Goal: Information Seeking & Learning: Learn about a topic

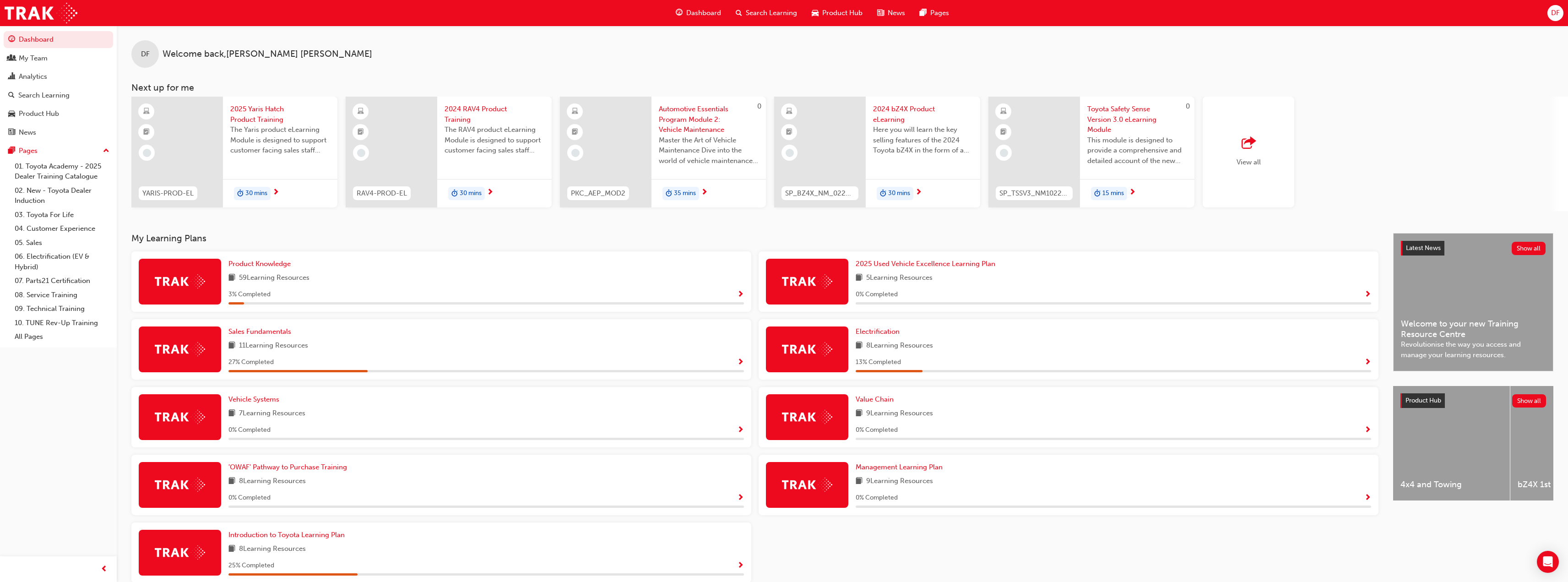
click at [1366, 428] on span "Show Progress" at bounding box center [1367, 430] width 7 height 8
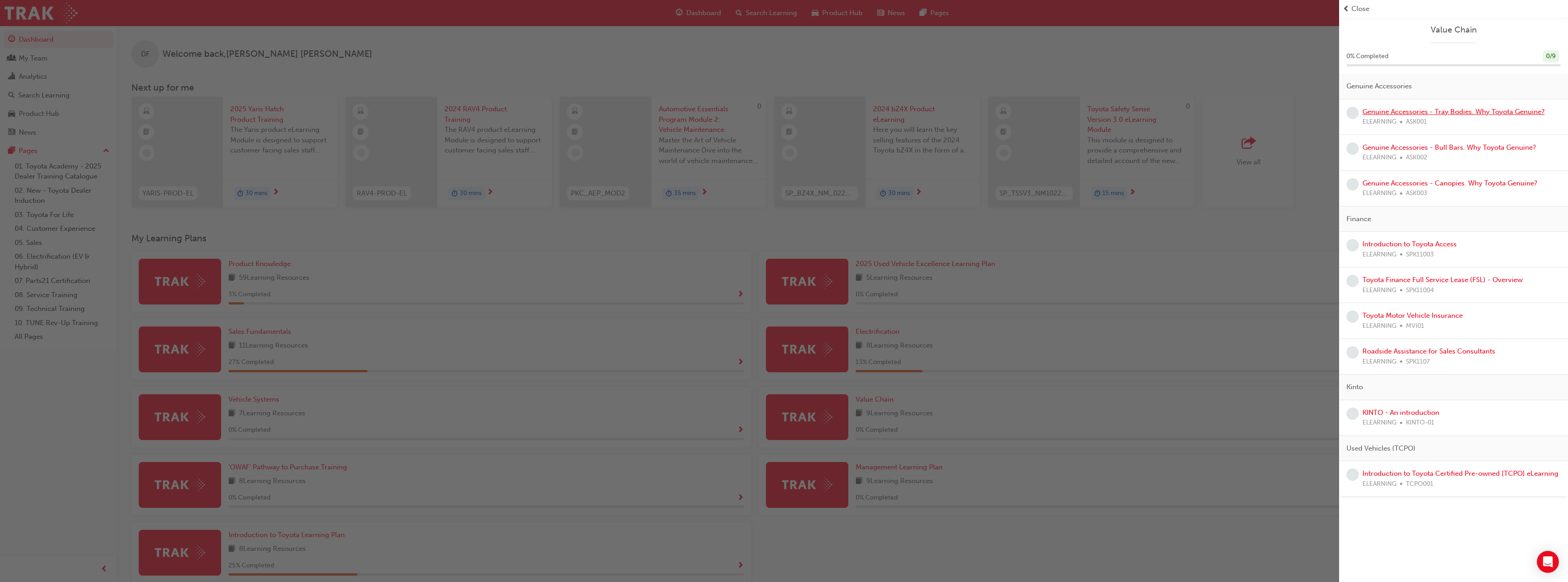
click at [1373, 114] on link "Genuine Accessories - Tray Bodies. Why Toyota Genuine?" at bounding box center [1454, 111] width 182 height 8
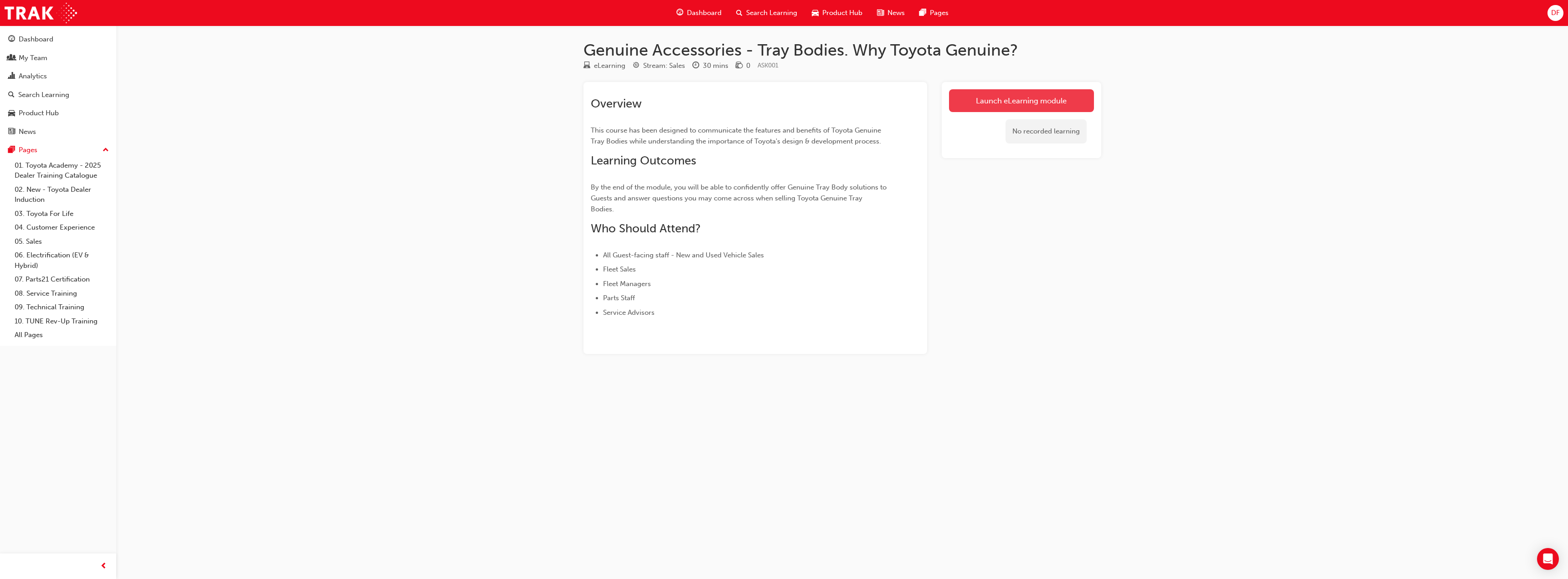
click at [1001, 102] on link "Launch eLearning module" at bounding box center [1021, 100] width 145 height 23
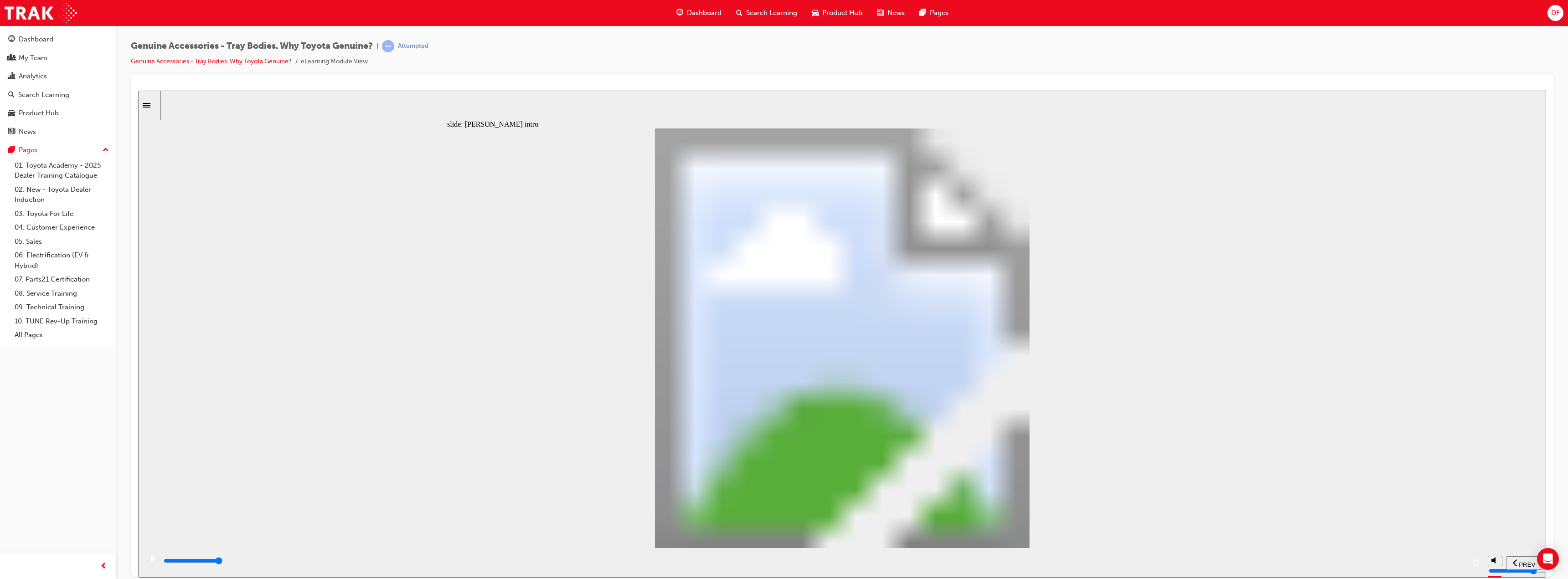
type input "21700"
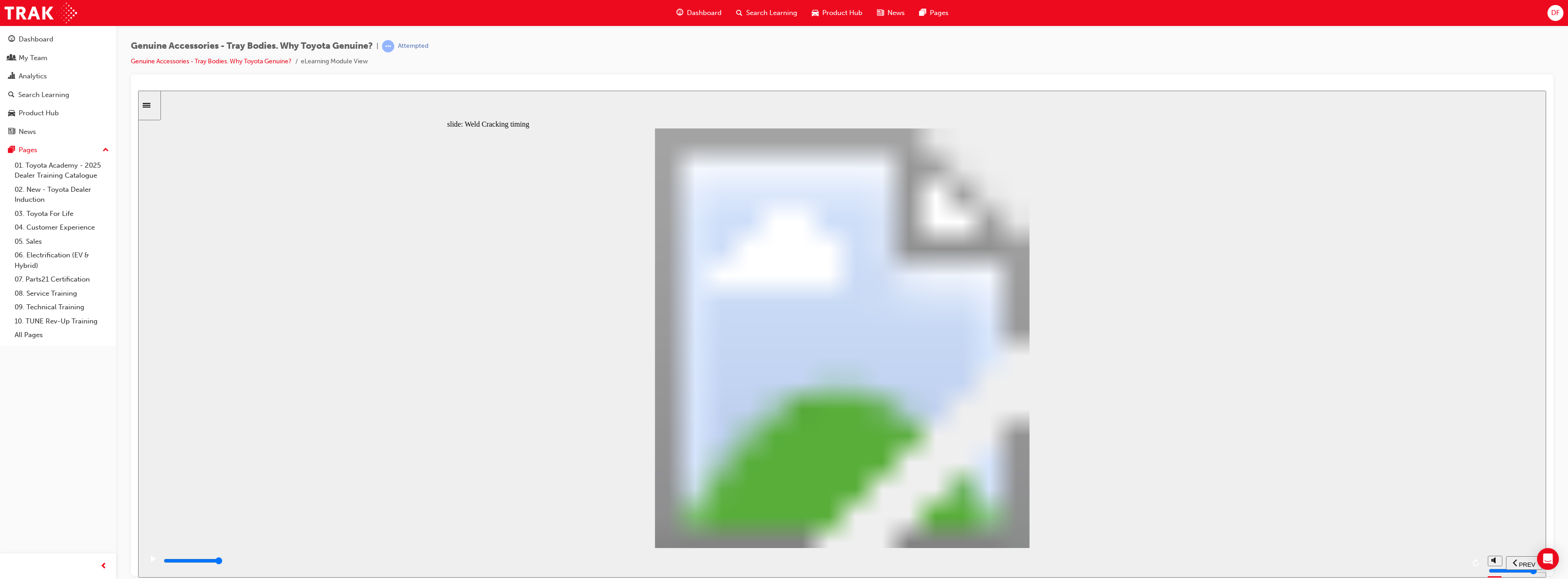
type input "4"
drag, startPoint x: 699, startPoint y: 418, endPoint x: 713, endPoint y: 401, distance: 22.0
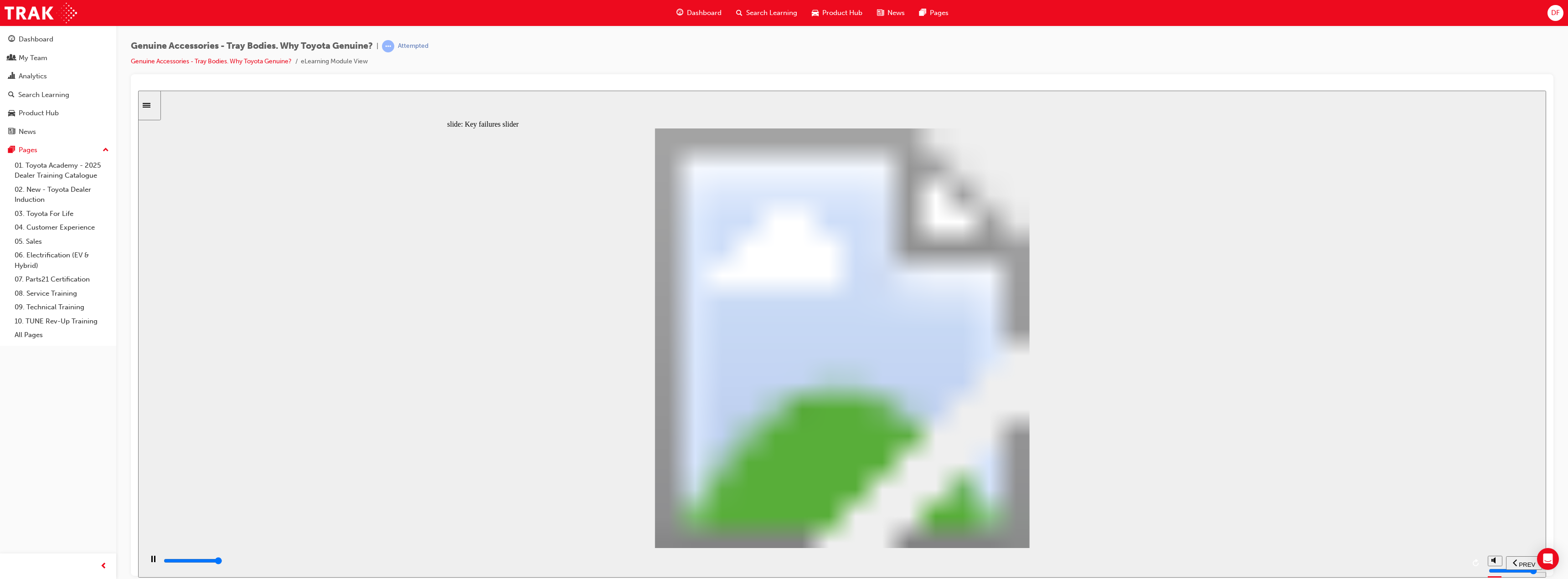
type input "8200"
drag, startPoint x: 488, startPoint y: 423, endPoint x: 558, endPoint y: 420, distance: 70.1
type input "2"
type input "0"
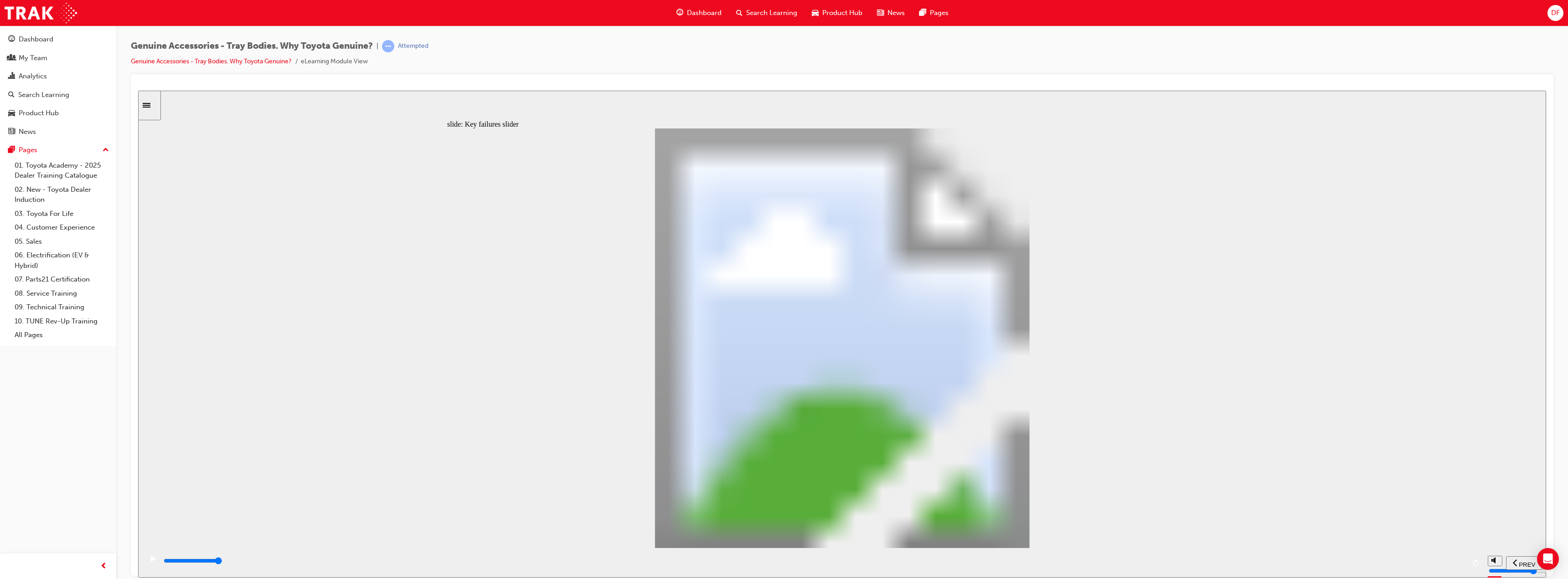
type input "3"
drag, startPoint x: 561, startPoint y: 416, endPoint x: 921, endPoint y: 422, distance: 360.0
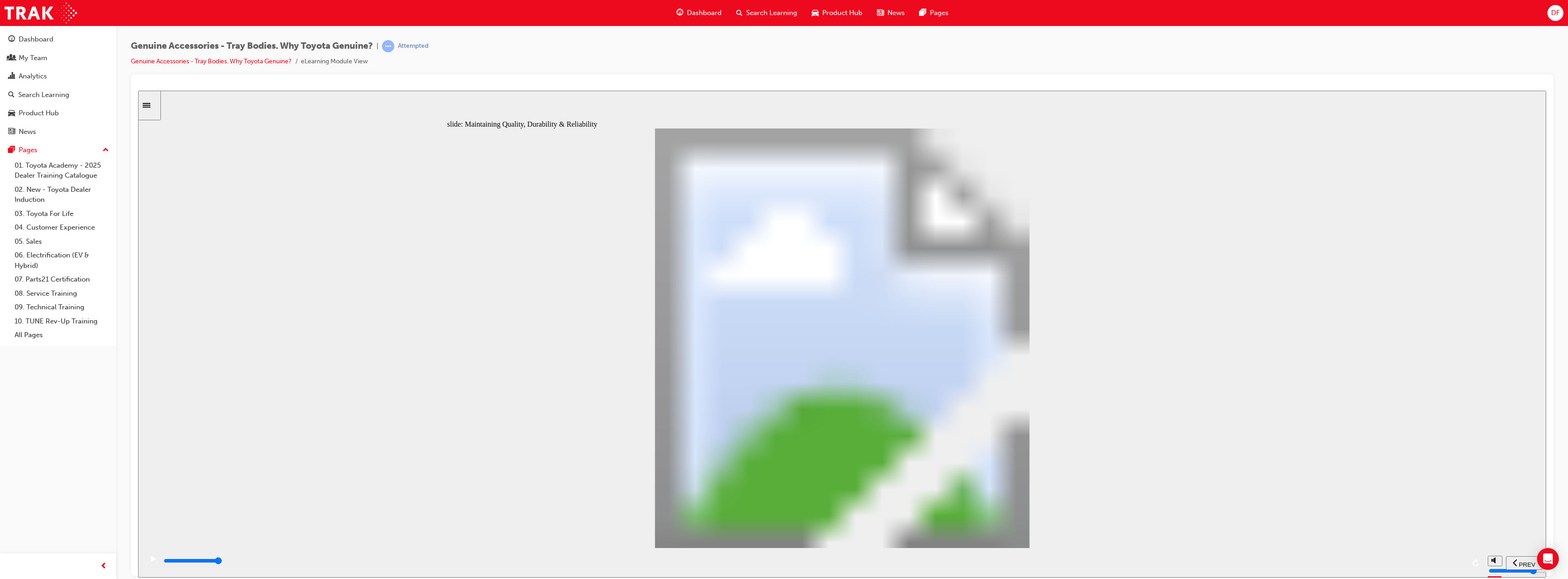
type input "12300"
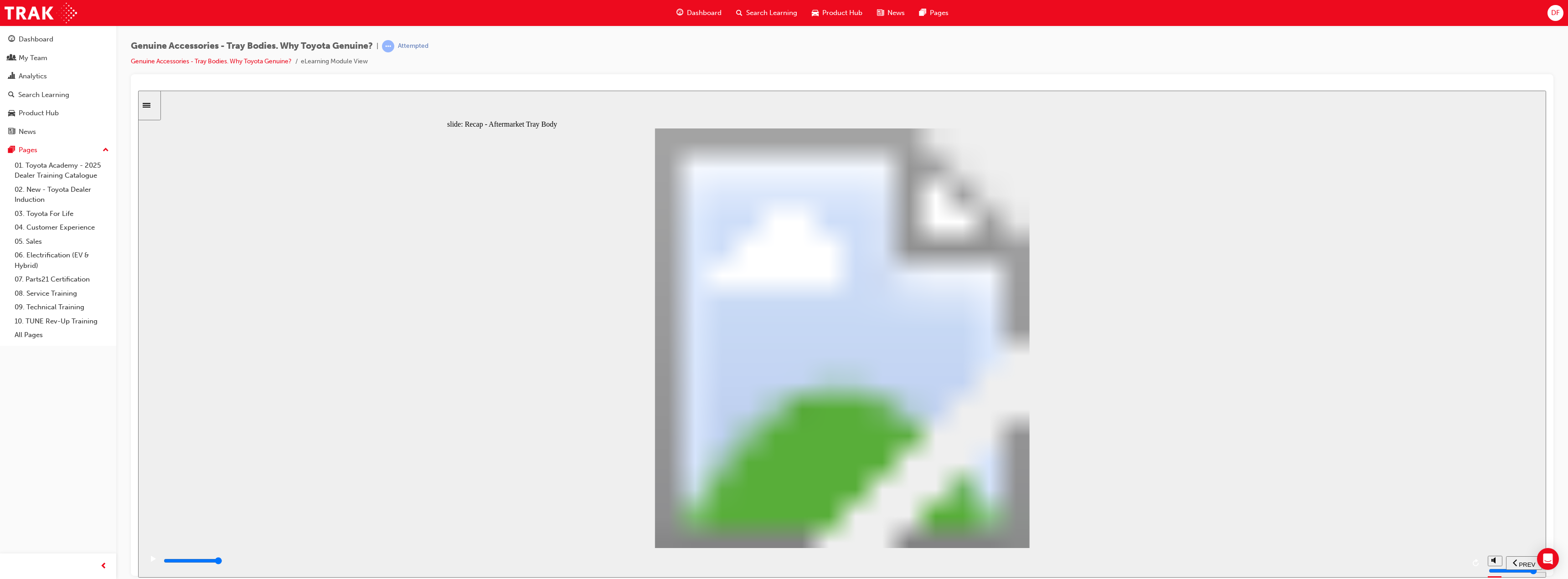
radio input "true"
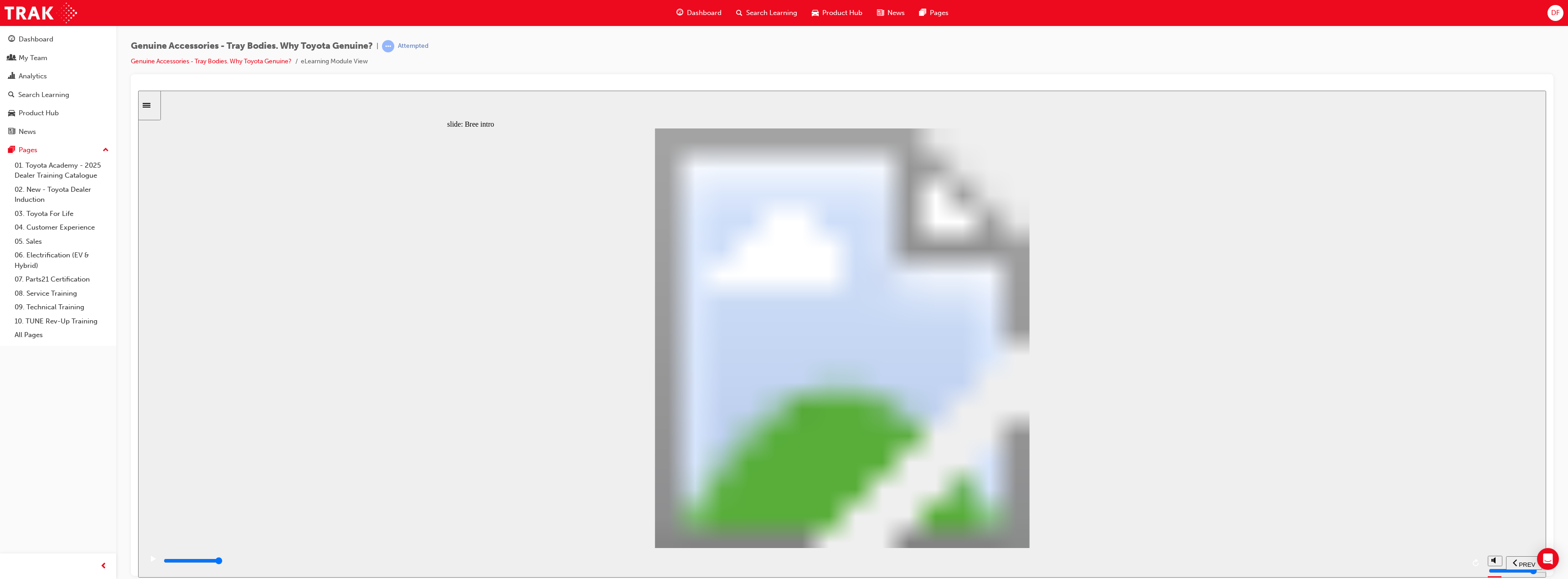
drag, startPoint x: 589, startPoint y: 421, endPoint x: 629, endPoint y: 416, distance: 40.3
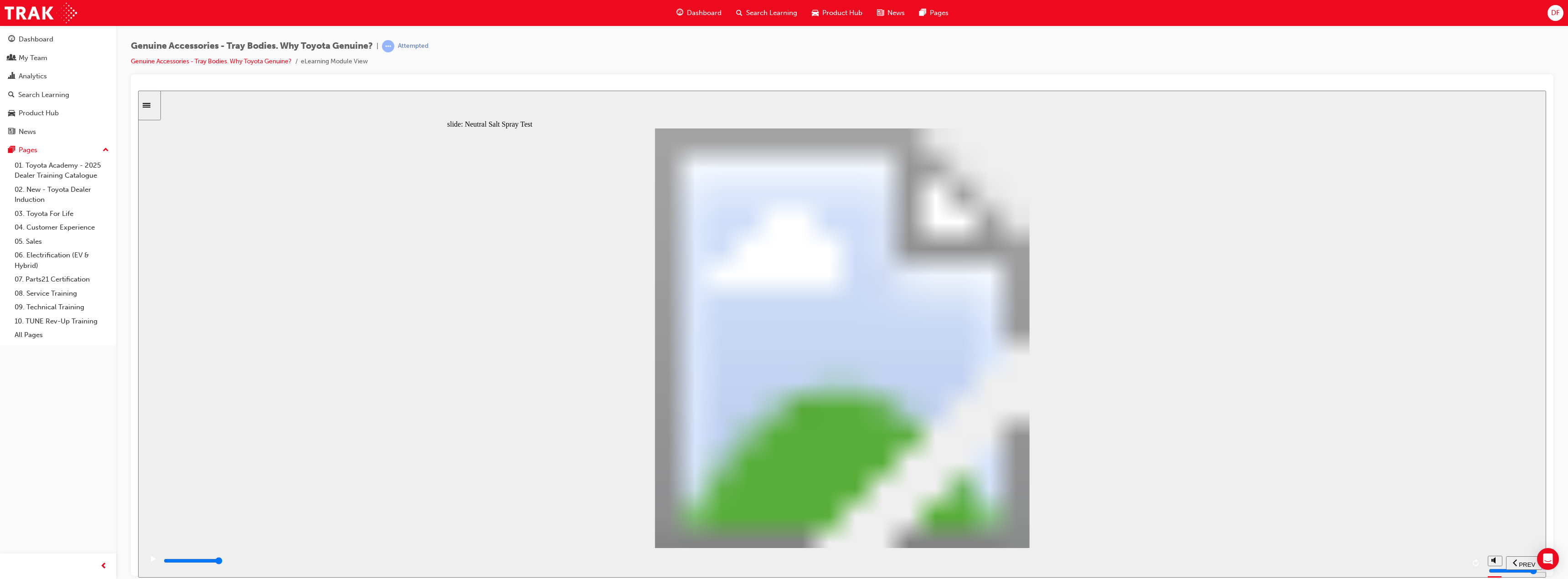
drag, startPoint x: 598, startPoint y: 422, endPoint x: 630, endPoint y: 422, distance: 32.0
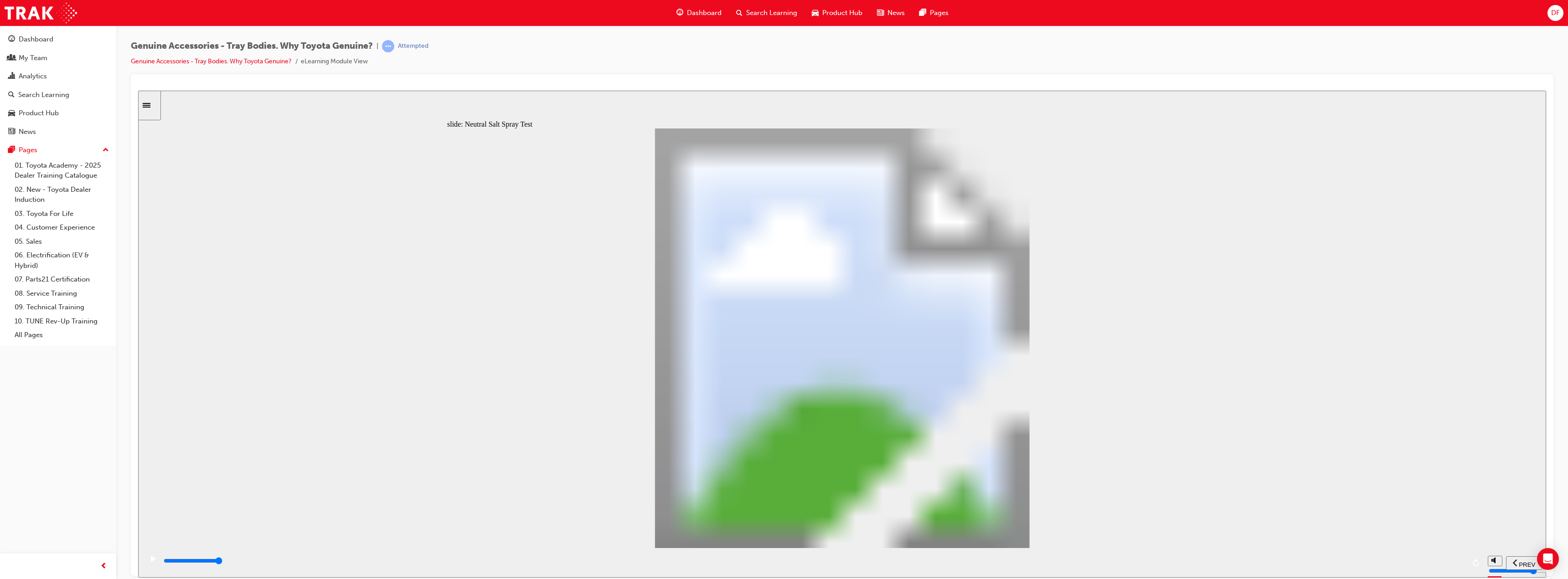
drag, startPoint x: 611, startPoint y: 415, endPoint x: 642, endPoint y: 414, distance: 31.0
type input "0"
type input "1"
drag, startPoint x: 591, startPoint y: 415, endPoint x: 668, endPoint y: 416, distance: 77.0
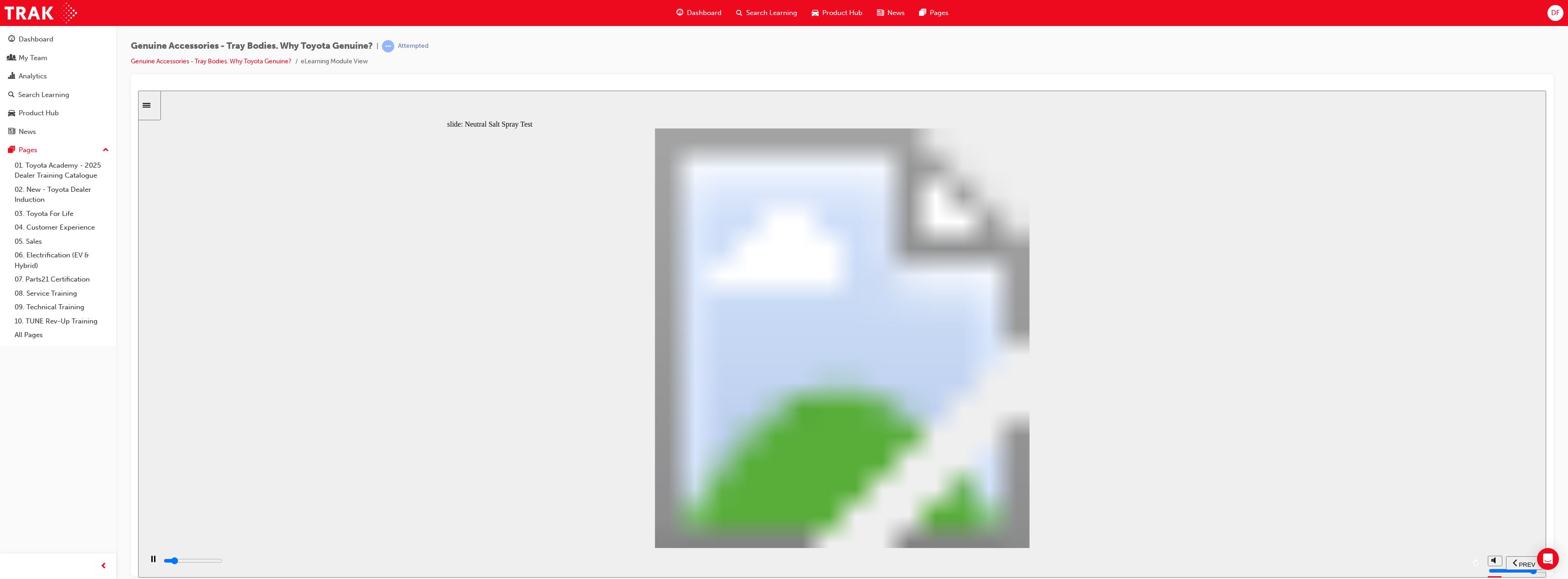
type input "6300"
type input "5"
type input "0"
type input "6"
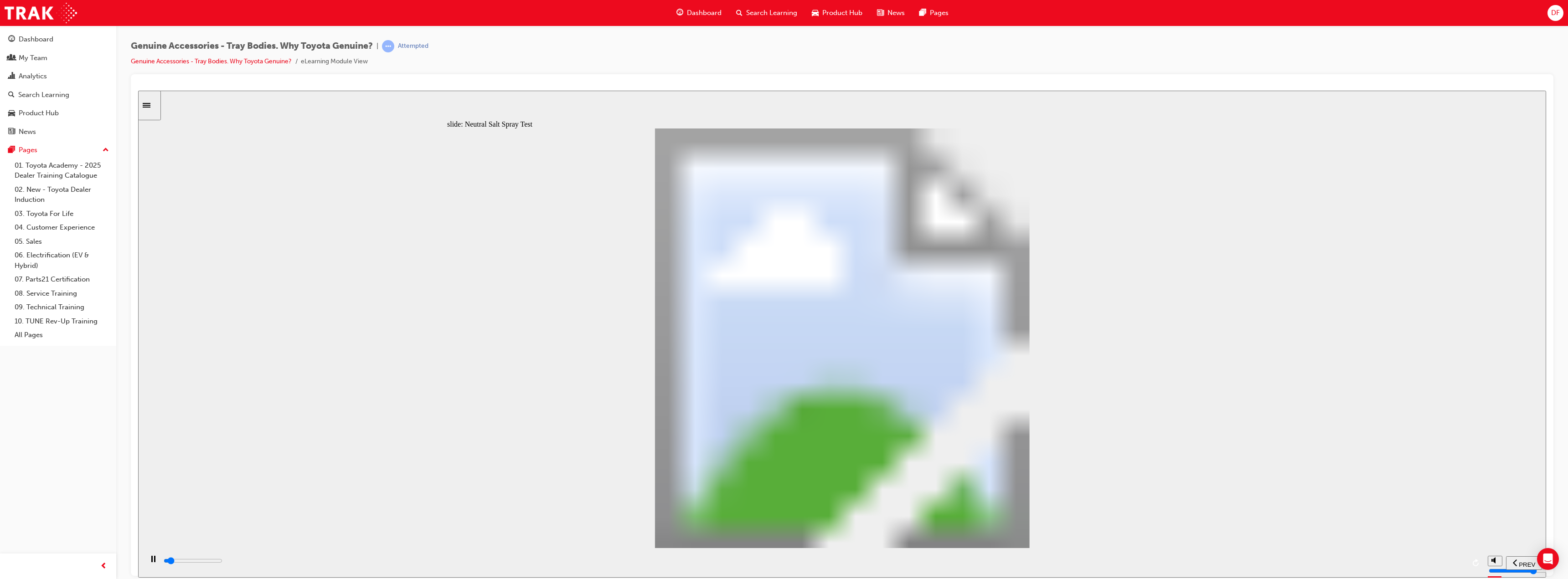
drag, startPoint x: 634, startPoint y: 415, endPoint x: 841, endPoint y: 408, distance: 207.1
type input "8000"
type input "7"
type input "0"
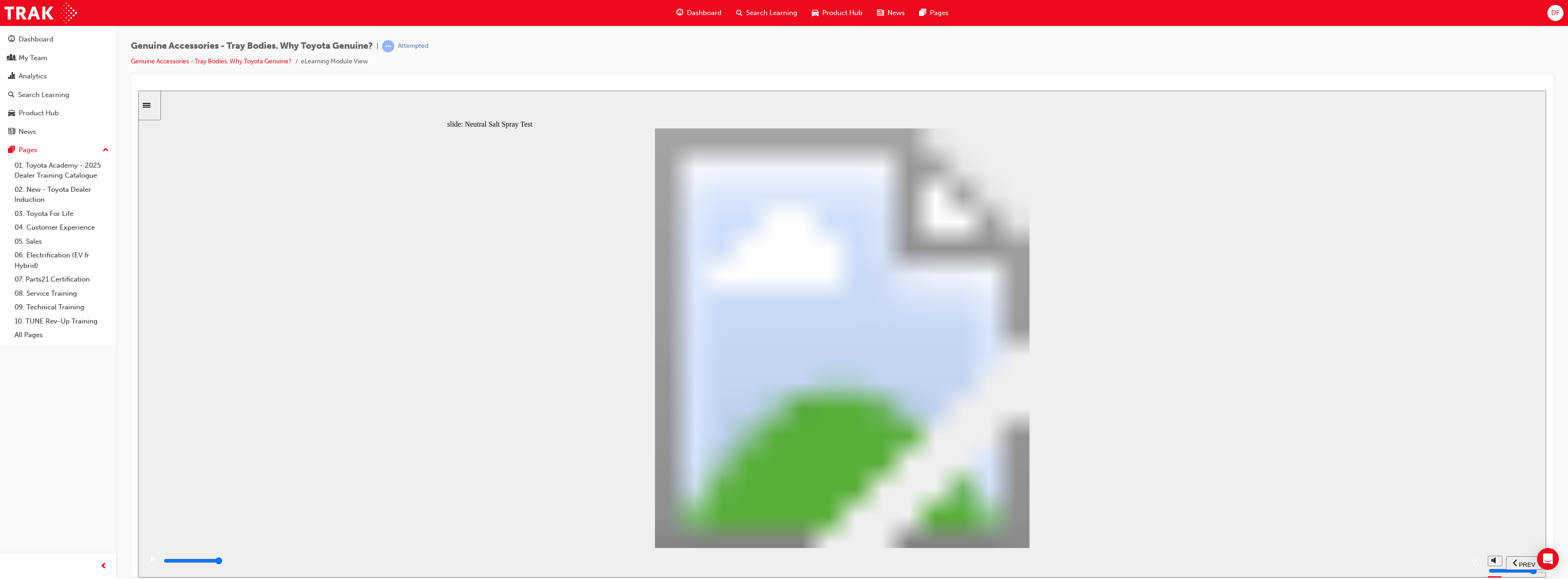
type input "8"
drag, startPoint x: 863, startPoint y: 421, endPoint x: 928, endPoint y: 418, distance: 65.1
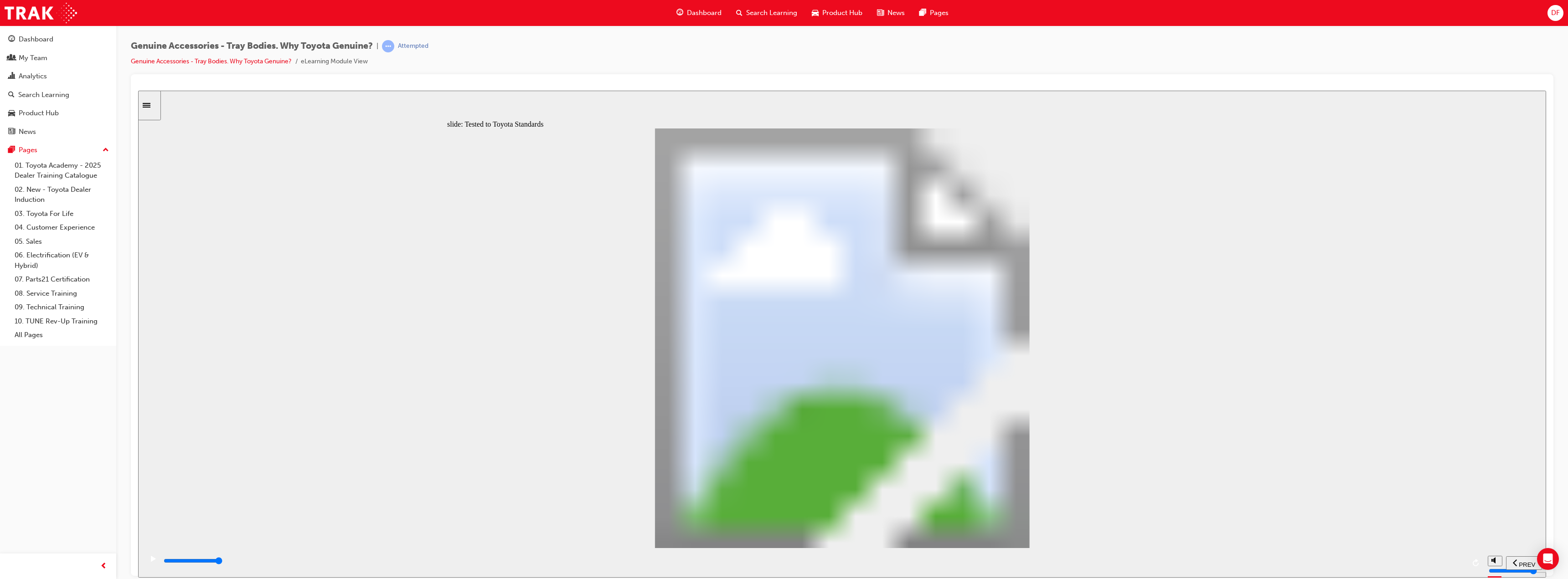
type input "13400"
radio input "true"
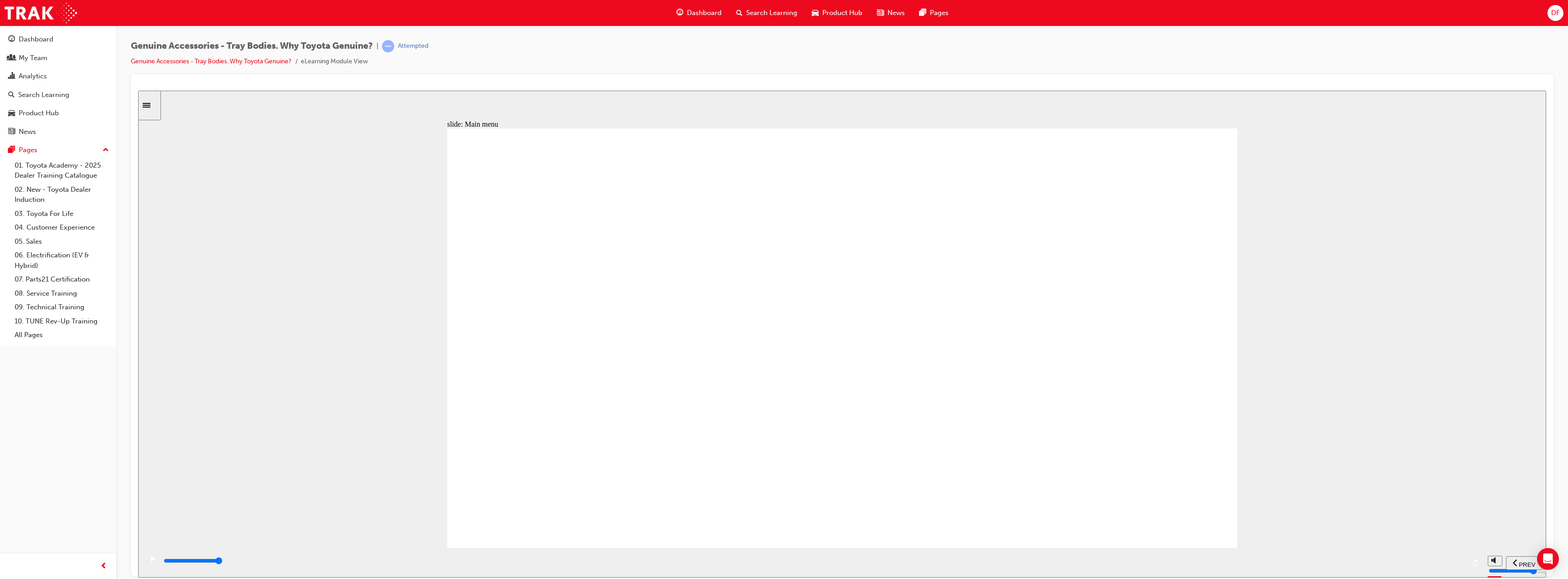
type input "10600"
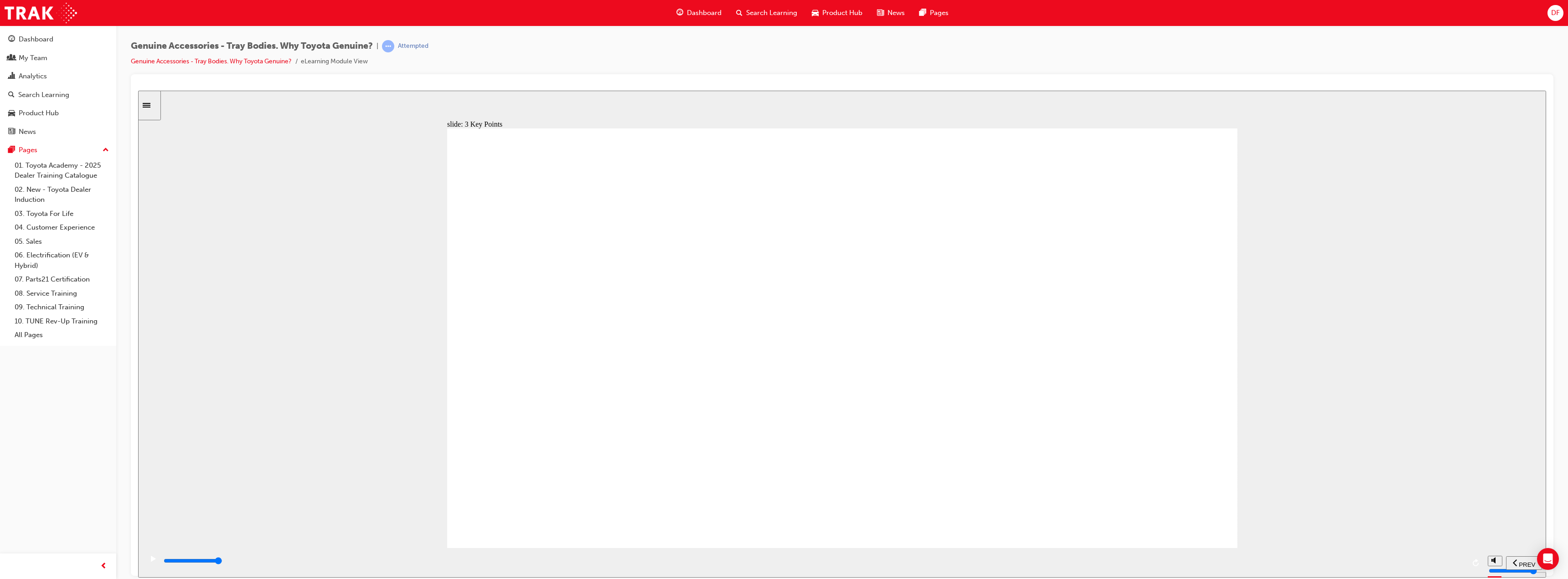
type input "8800"
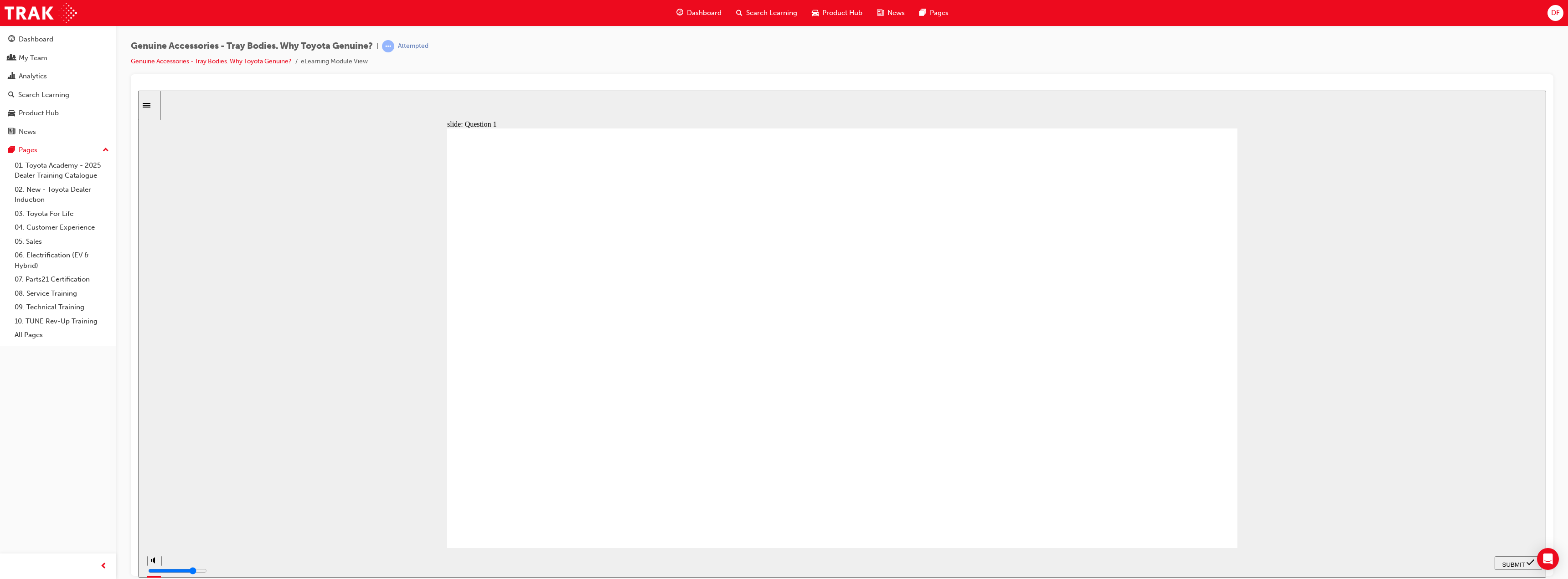
radio input "true"
click at [1546, 560] on icon "Open Intercom Messenger" at bounding box center [1547, 558] width 10 height 12
click at [1516, 563] on span "SUBMIT" at bounding box center [1513, 564] width 23 height 7
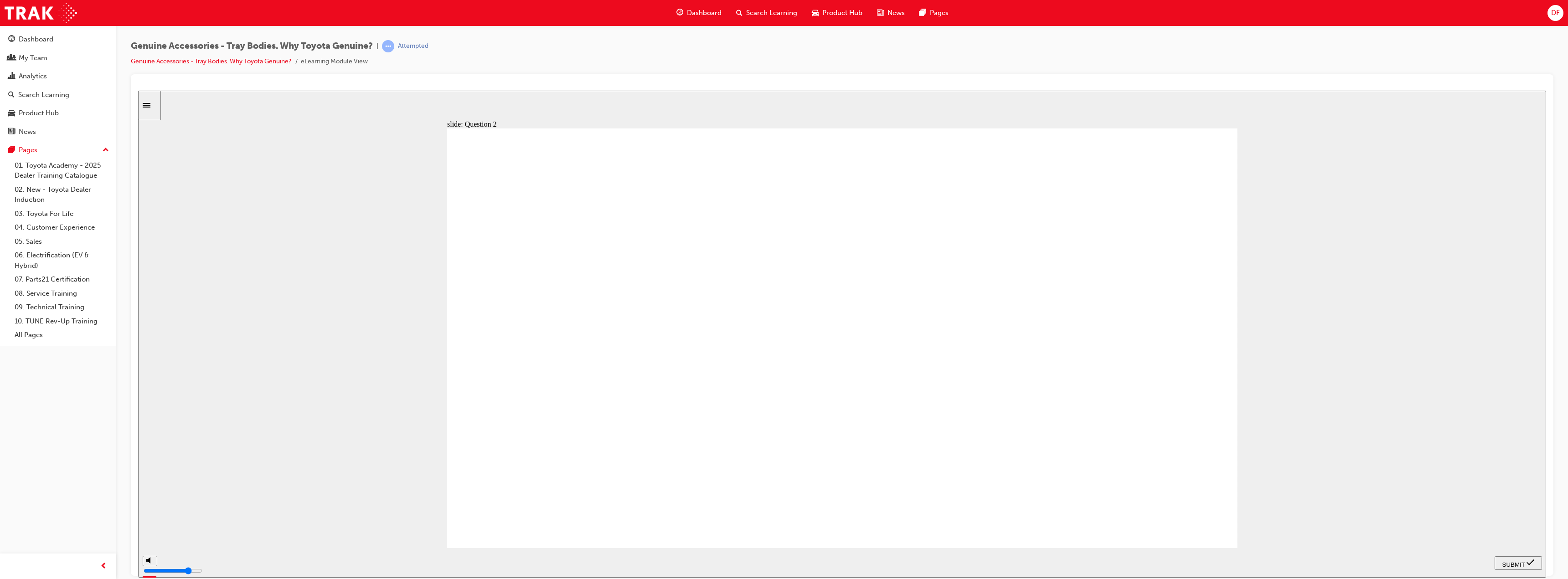
radio input "true"
click at [1502, 562] on span "SUBMIT" at bounding box center [1513, 564] width 23 height 7
radio input "true"
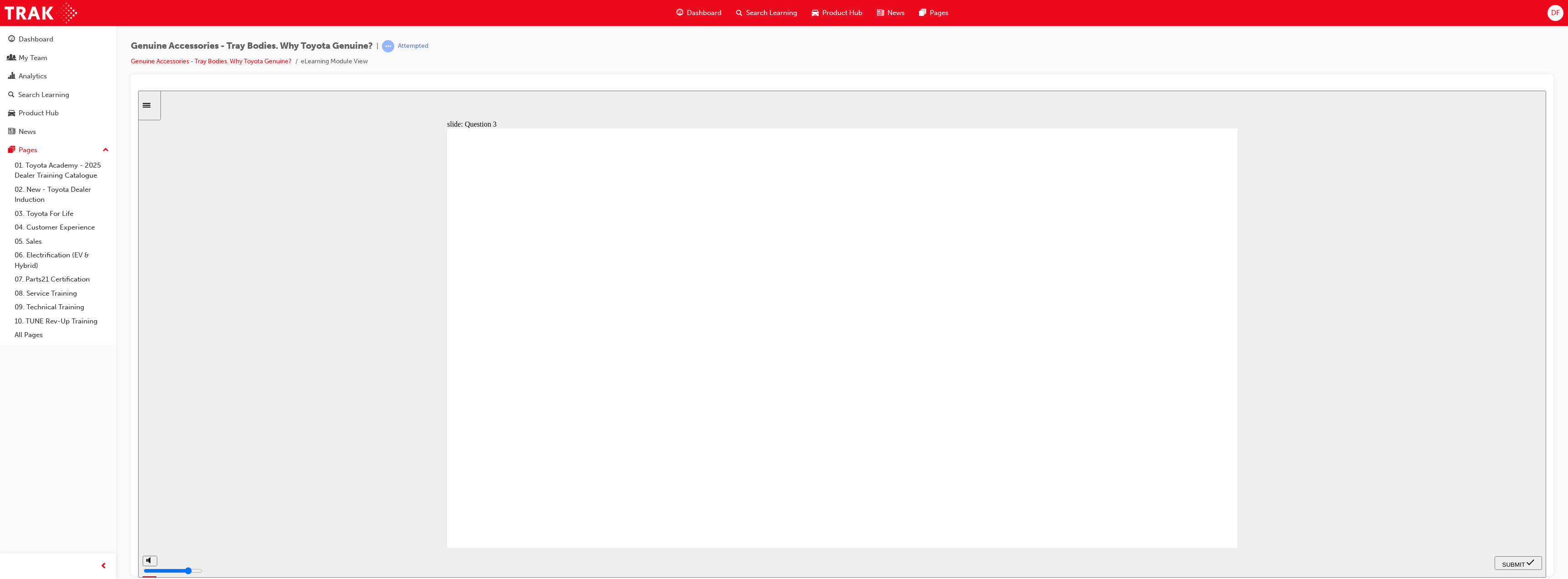
click at [1513, 561] on span "SUBMIT" at bounding box center [1513, 564] width 23 height 7
radio input "true"
click at [1511, 561] on span "SUBMIT" at bounding box center [1513, 564] width 23 height 7
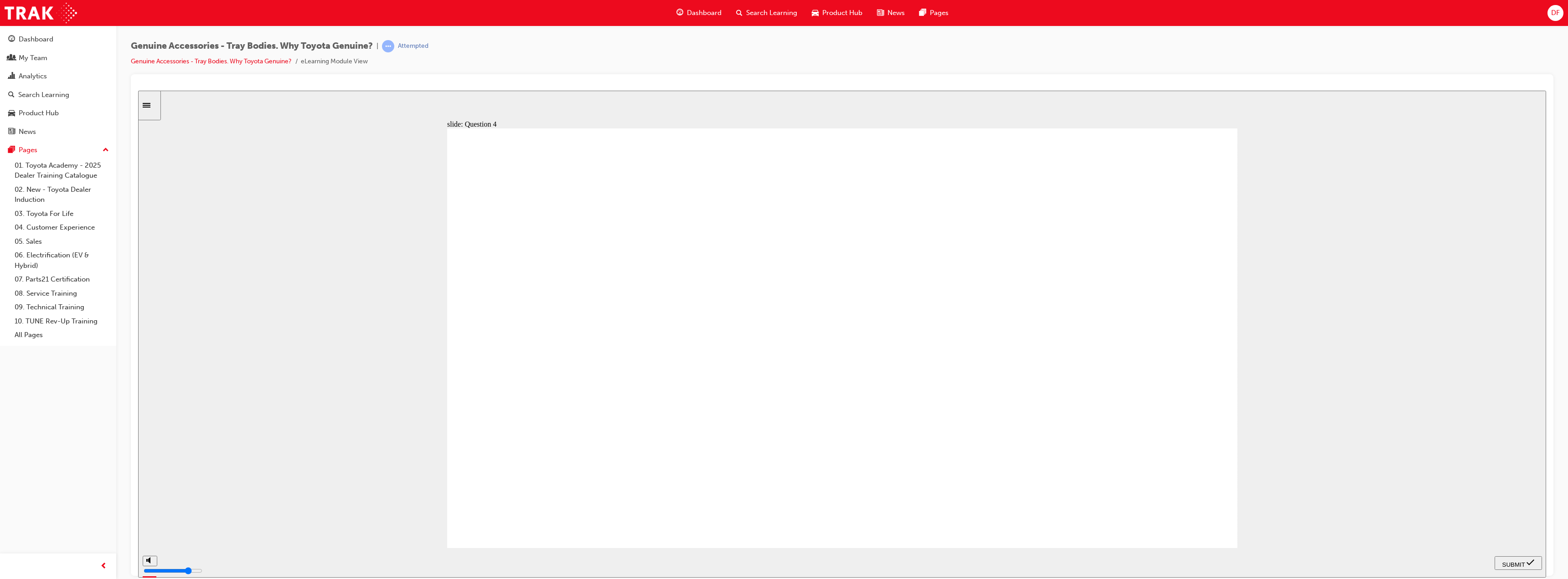
radio input "true"
click at [1522, 561] on span "SUBMIT" at bounding box center [1513, 564] width 23 height 7
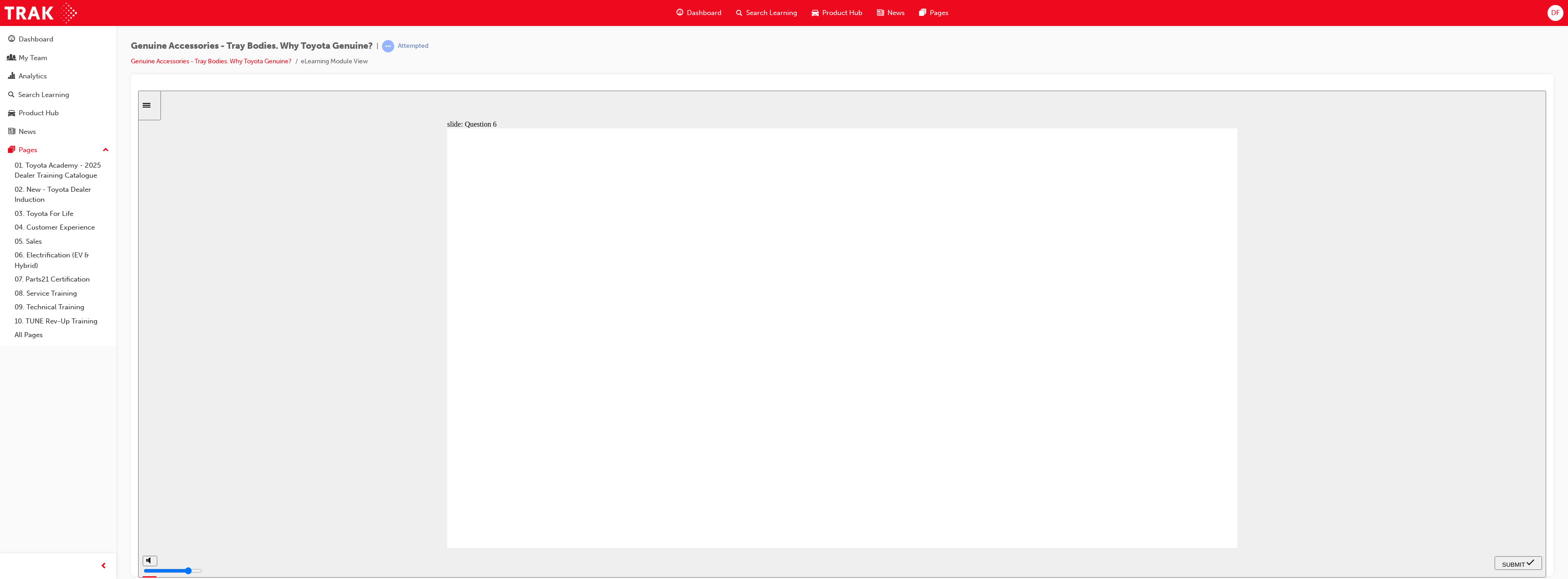
radio input "true"
click at [1513, 561] on span "SUBMIT" at bounding box center [1513, 564] width 23 height 7
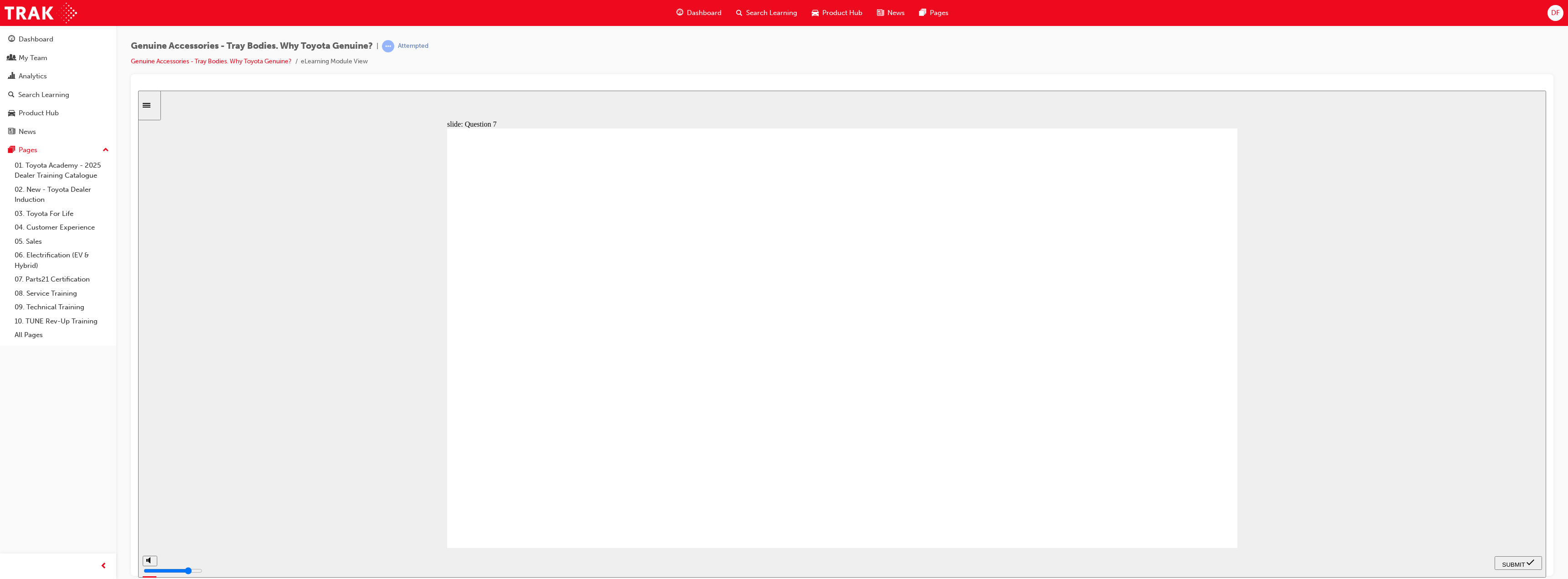
radio input "true"
click at [1510, 561] on span "SUBMIT" at bounding box center [1513, 564] width 23 height 7
radio input "true"
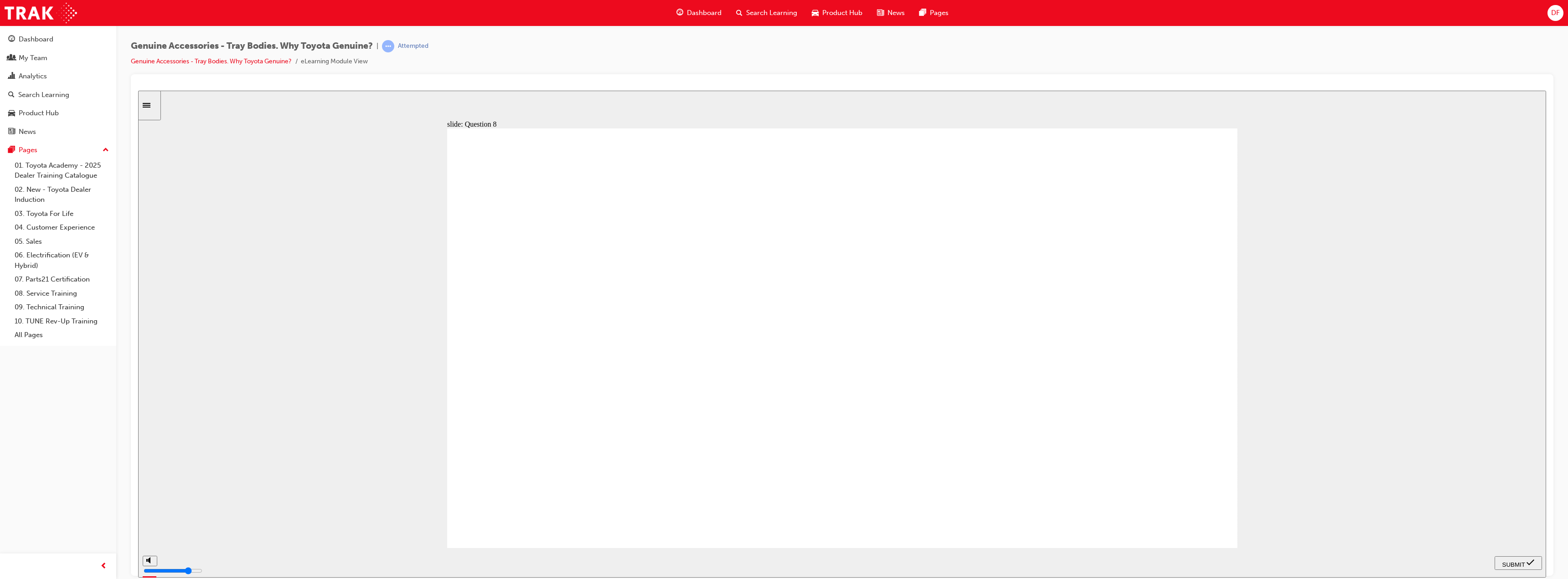
click at [1514, 564] on span "SUBMIT" at bounding box center [1513, 564] width 23 height 7
radio input "true"
click at [1509, 561] on span "SUBMIT" at bounding box center [1513, 564] width 23 height 7
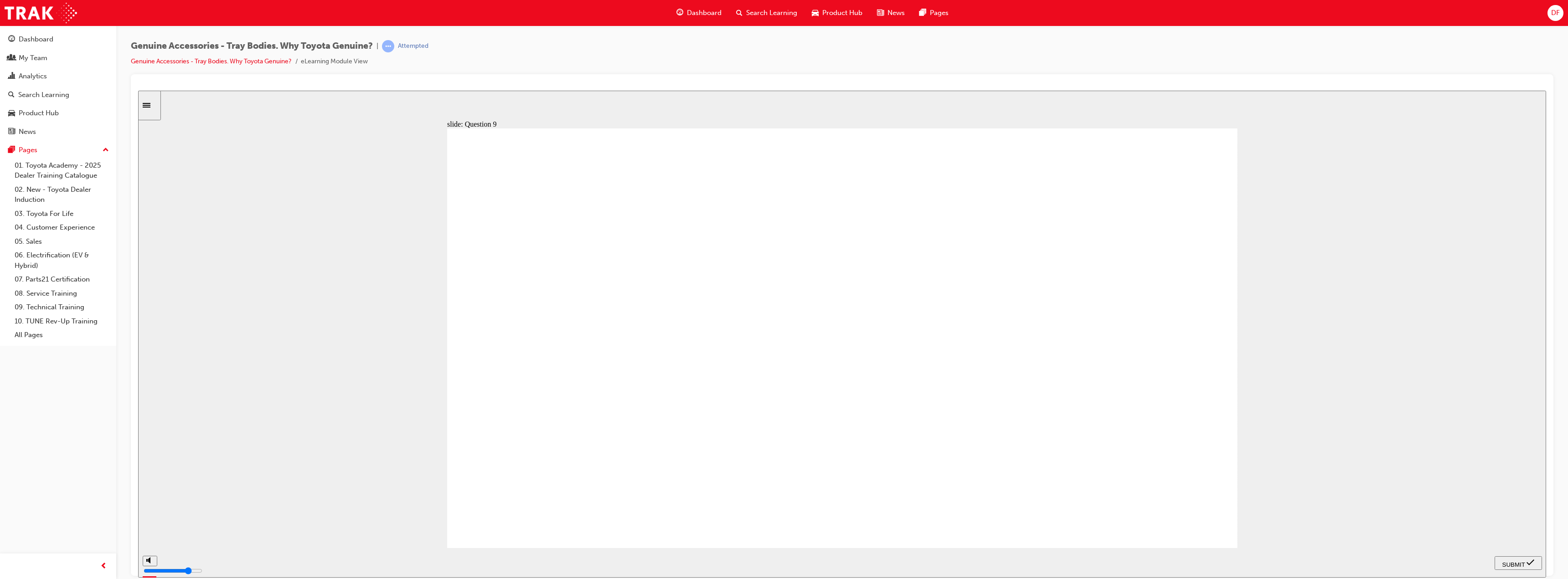
radio input "true"
click at [1515, 561] on span "SUBMIT" at bounding box center [1513, 564] width 23 height 7
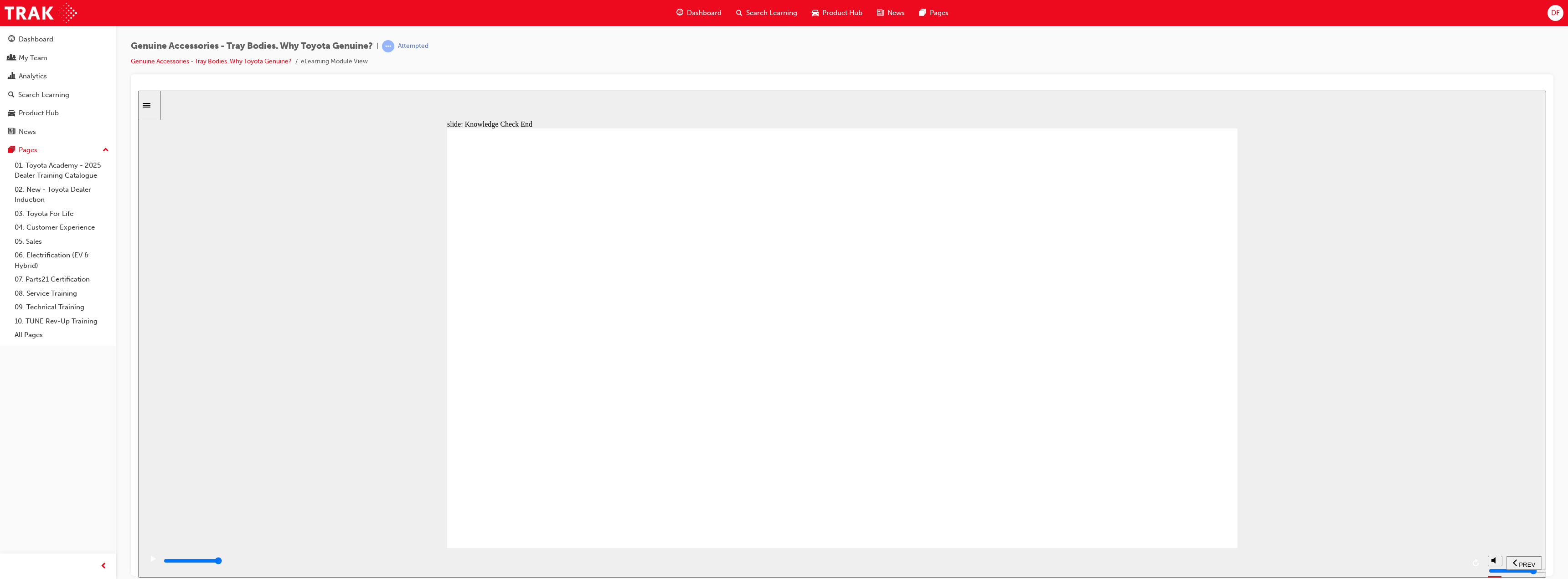
click at [1524, 561] on span "NEXT" at bounding box center [1521, 564] width 16 height 7
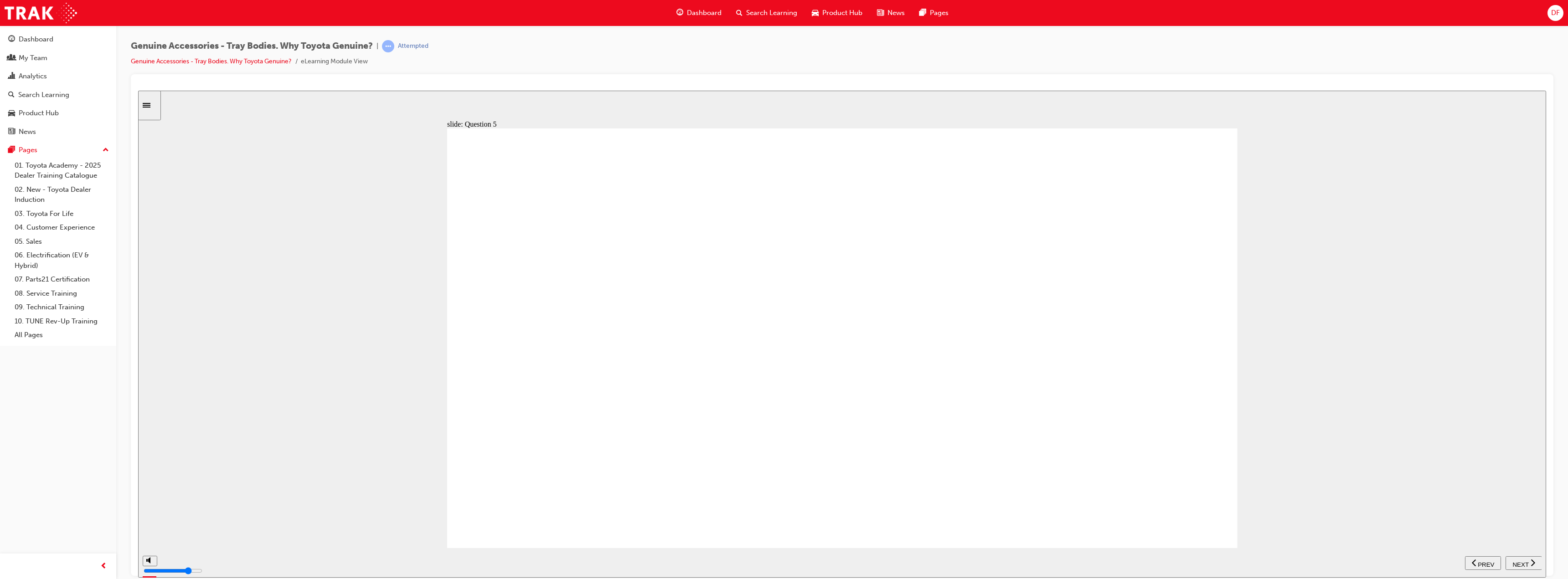
click at [1524, 561] on span "NEXT" at bounding box center [1521, 564] width 16 height 7
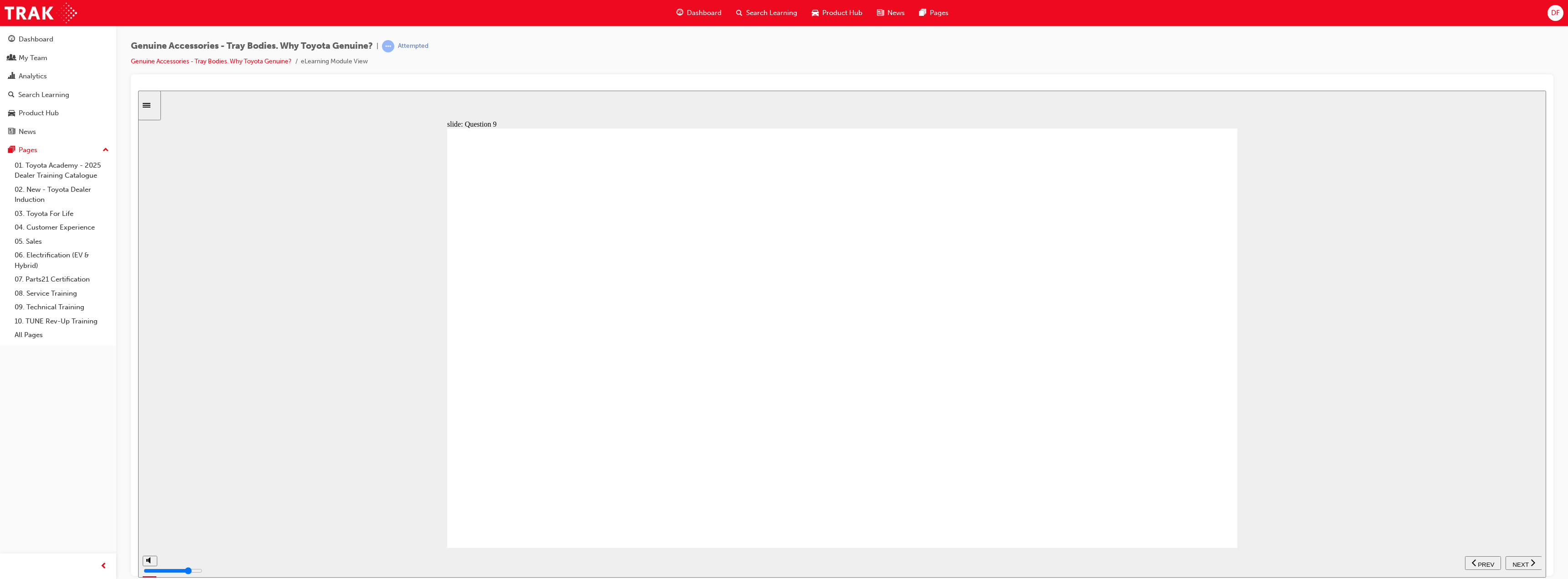
click at [1519, 562] on span "NEXT" at bounding box center [1521, 564] width 16 height 7
click at [1519, 562] on span "PREV" at bounding box center [1527, 564] width 16 height 7
click at [1519, 562] on span "NEXT" at bounding box center [1521, 564] width 16 height 7
click at [1519, 562] on span "PREV" at bounding box center [1527, 564] width 16 height 7
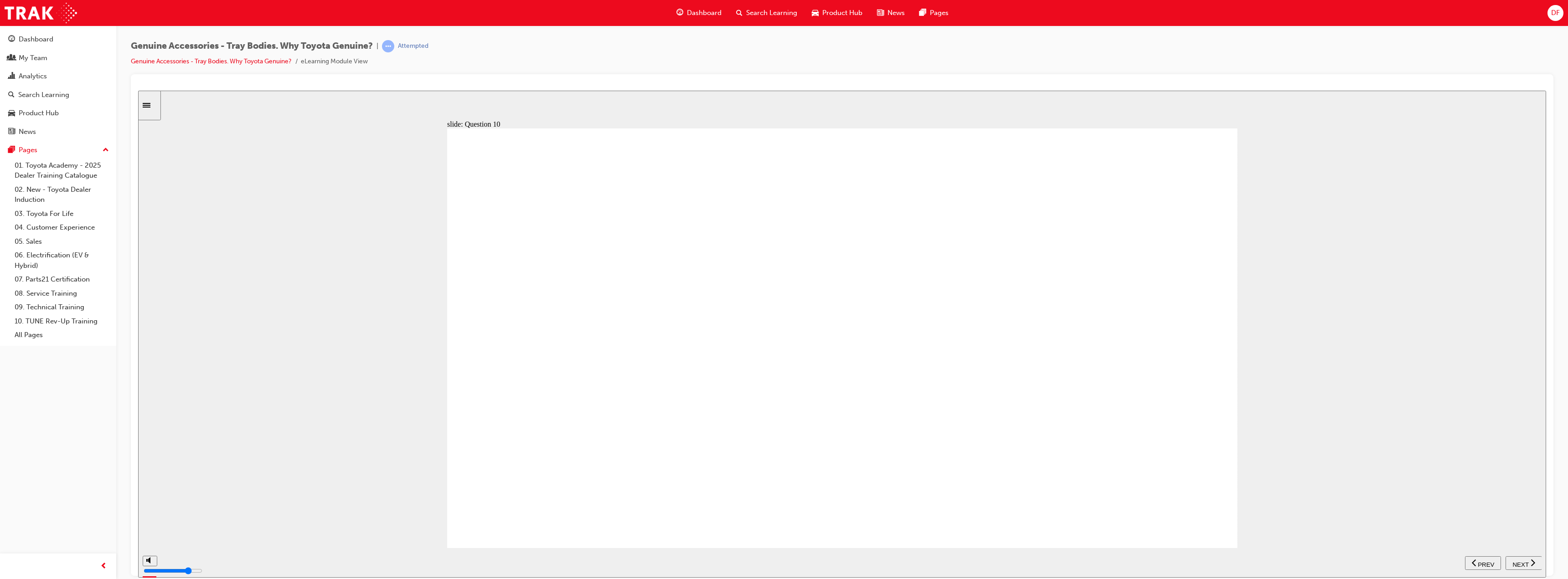
click at [1519, 562] on span "NEXT" at bounding box center [1521, 564] width 16 height 7
click at [1519, 562] on span "PREV" at bounding box center [1527, 564] width 16 height 7
click at [1519, 562] on span "NEXT" at bounding box center [1521, 564] width 16 height 7
click at [1519, 562] on span "PREV" at bounding box center [1527, 564] width 16 height 7
click at [1519, 562] on span "NEXT" at bounding box center [1521, 564] width 16 height 7
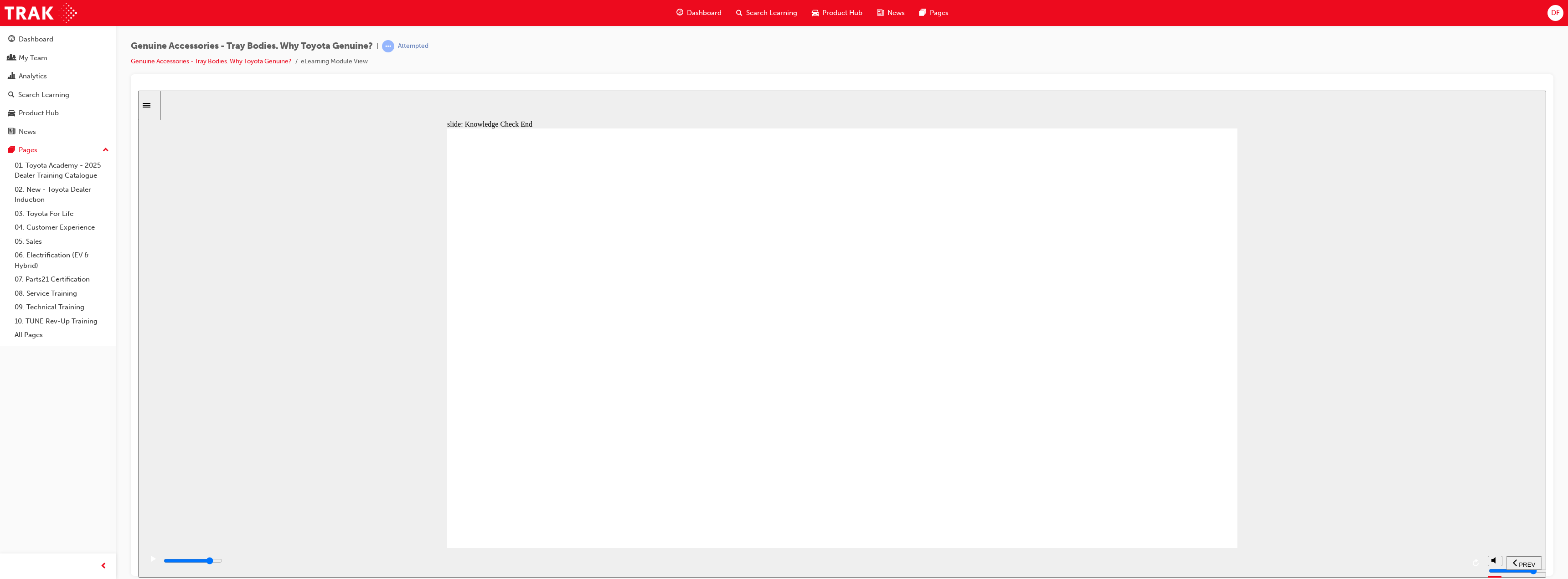
click at [1519, 562] on span "PREV" at bounding box center [1527, 564] width 16 height 7
click at [1519, 562] on span "NEXT" at bounding box center [1521, 564] width 16 height 7
click at [1519, 562] on span "PREV" at bounding box center [1527, 564] width 16 height 7
click at [1519, 562] on span "NEXT" at bounding box center [1521, 564] width 16 height 7
click at [1519, 562] on span "PREV" at bounding box center [1527, 564] width 16 height 7
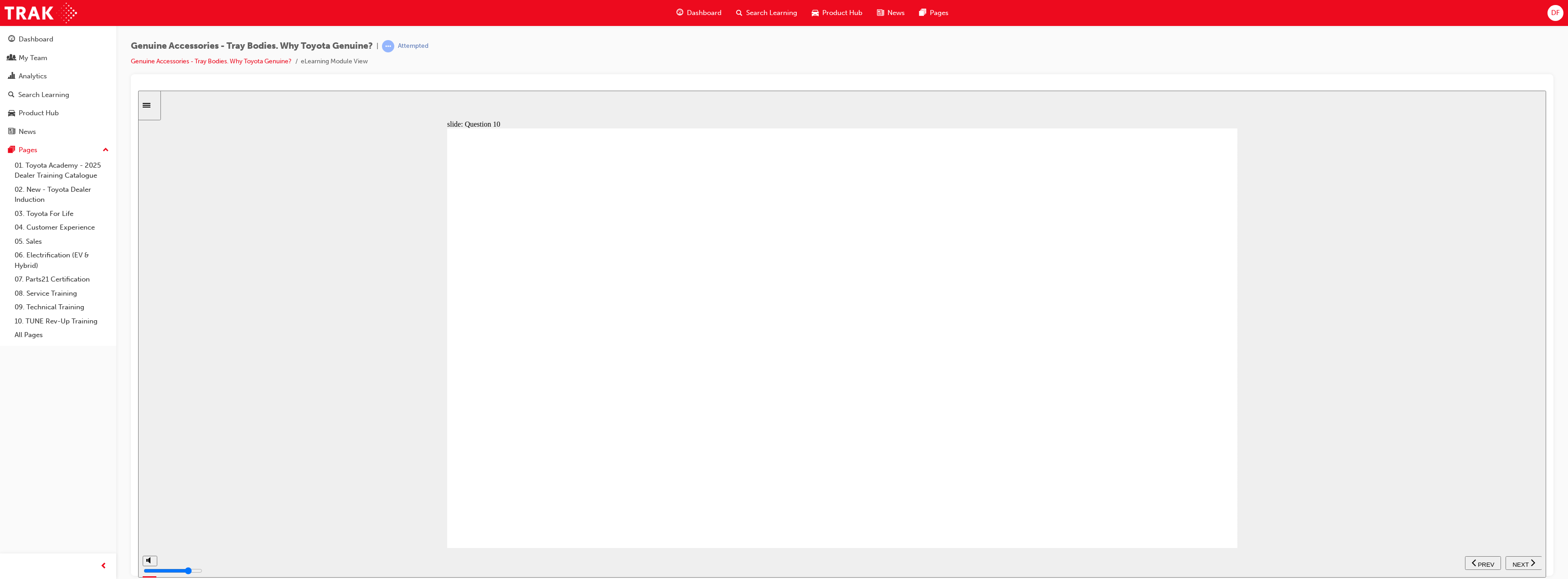
click at [1519, 562] on span "NEXT" at bounding box center [1521, 564] width 16 height 7
click at [1519, 562] on span "PREV" at bounding box center [1527, 564] width 16 height 7
click at [1519, 562] on span "NEXT" at bounding box center [1521, 564] width 16 height 7
type input "21500"
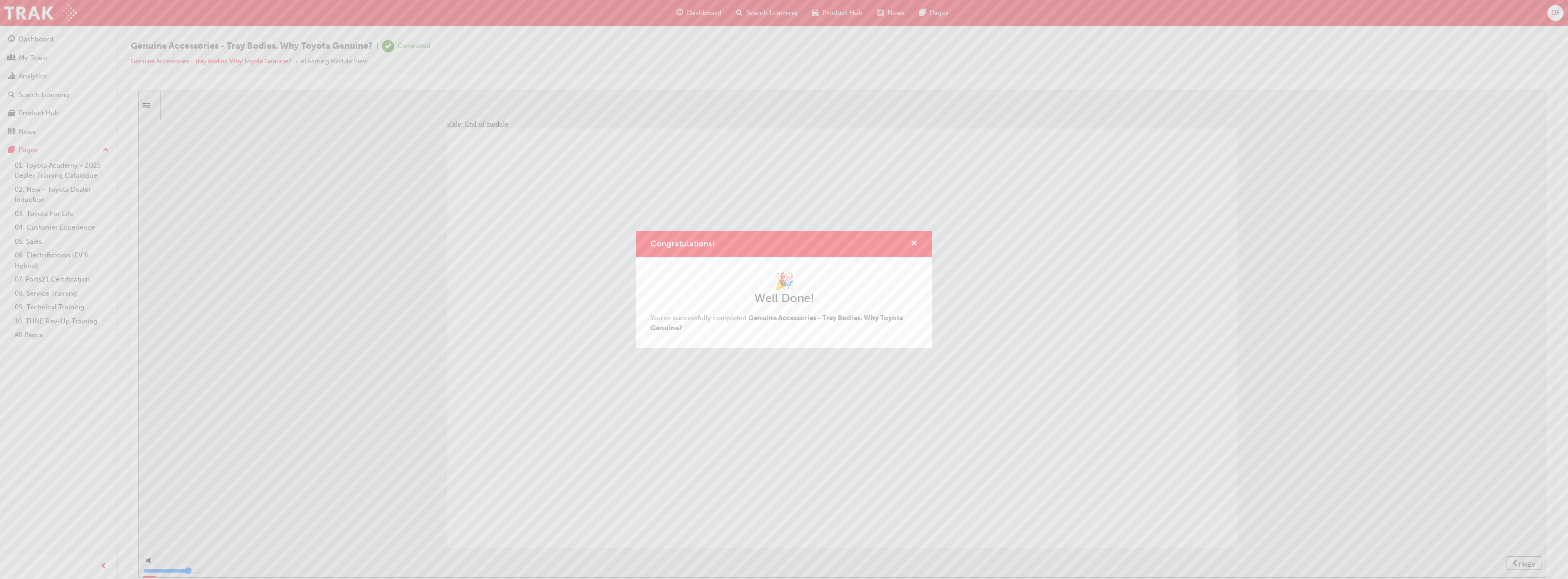
click at [912, 243] on span "cross-icon" at bounding box center [914, 244] width 7 height 8
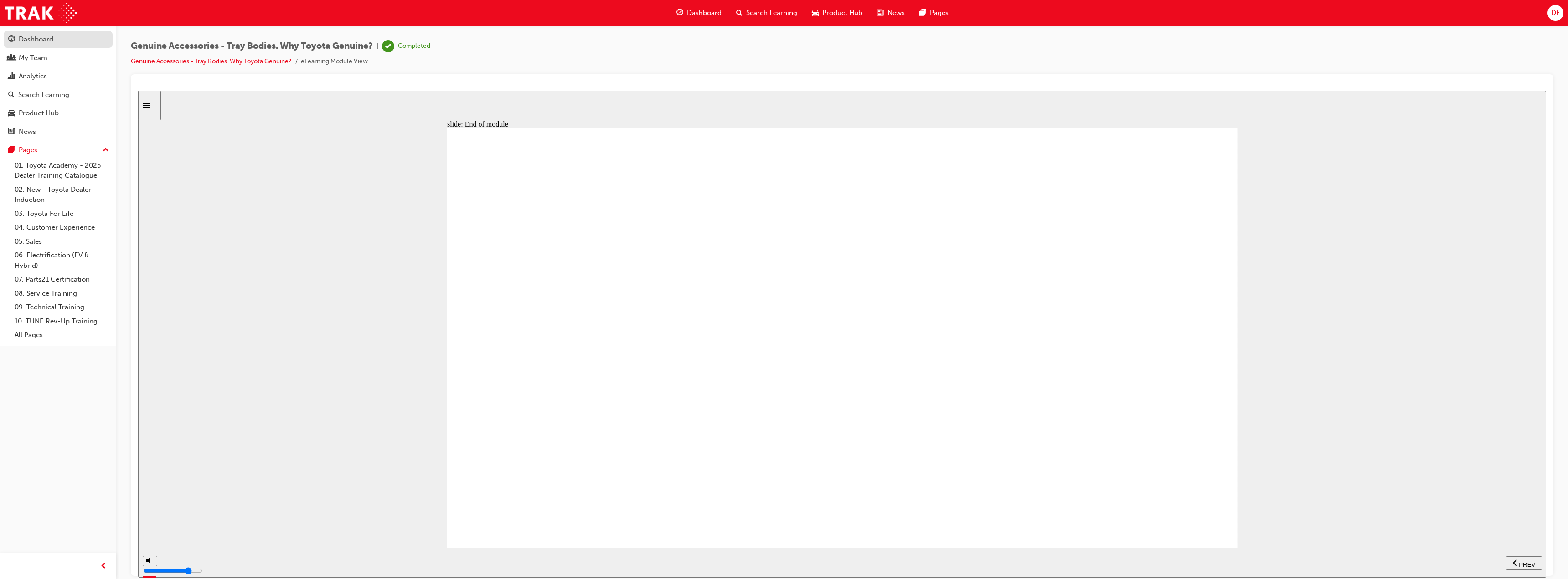
click at [30, 39] on div "Dashboard" at bounding box center [36, 39] width 35 height 10
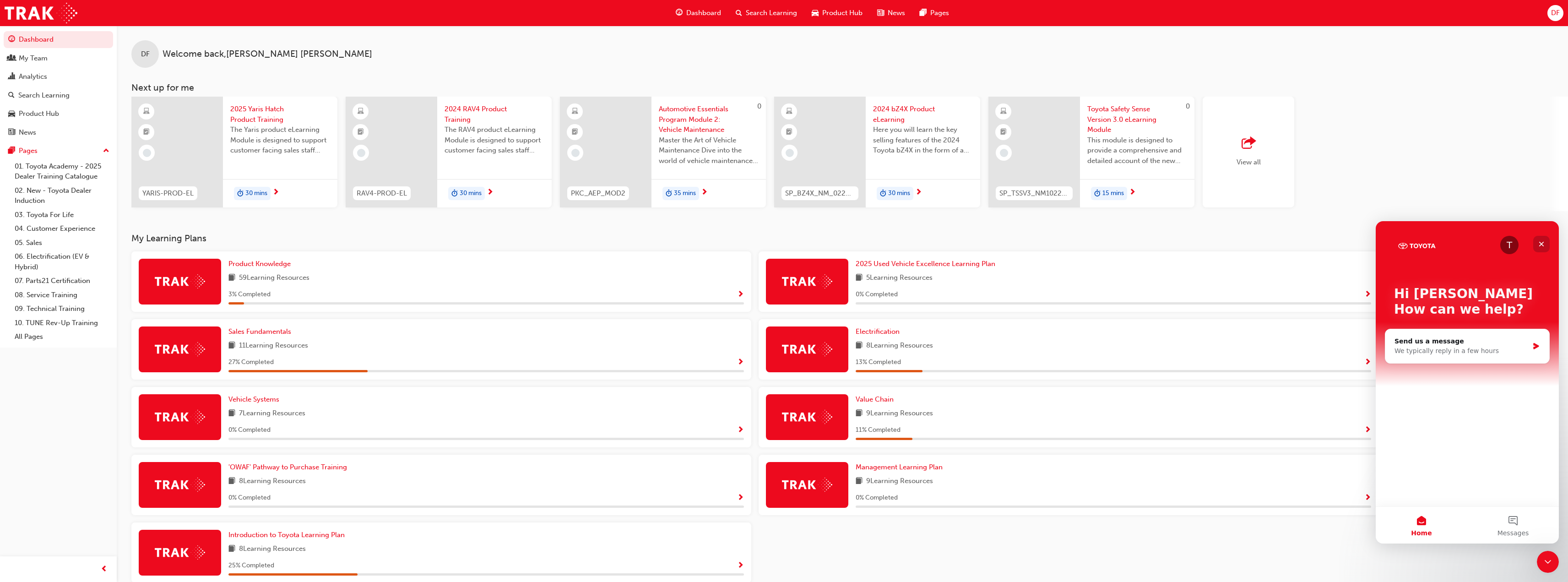
click at [1544, 245] on icon "Close" at bounding box center [1541, 244] width 7 height 7
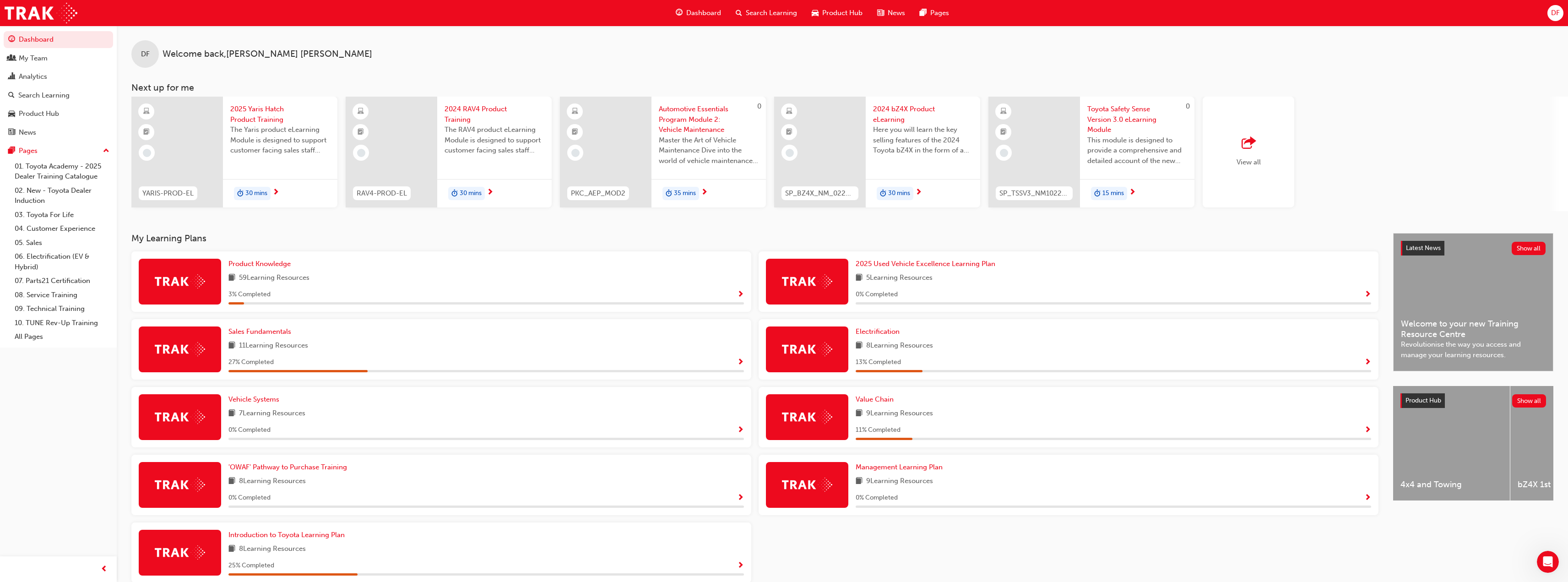
click at [1365, 495] on span "Show Progress" at bounding box center [1367, 498] width 7 height 8
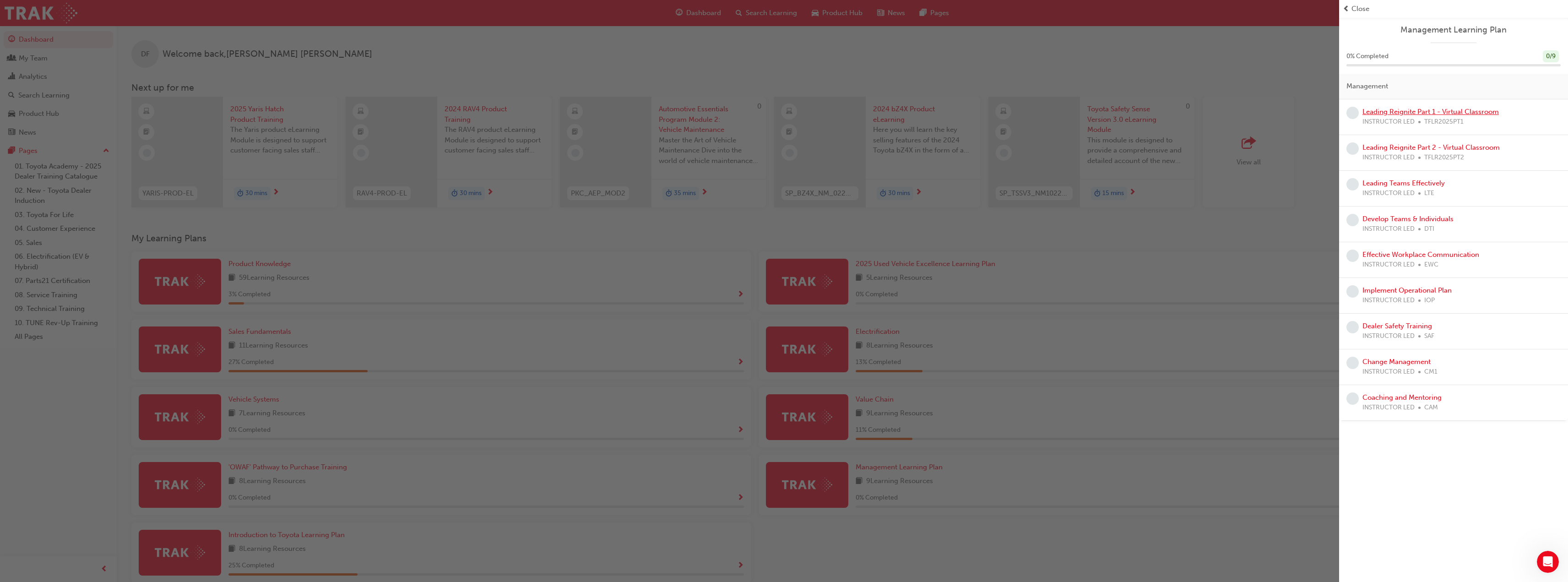
click at [1401, 112] on link "Leading Reignite Part 1 - Virtual Classroom" at bounding box center [1430, 111] width 136 height 8
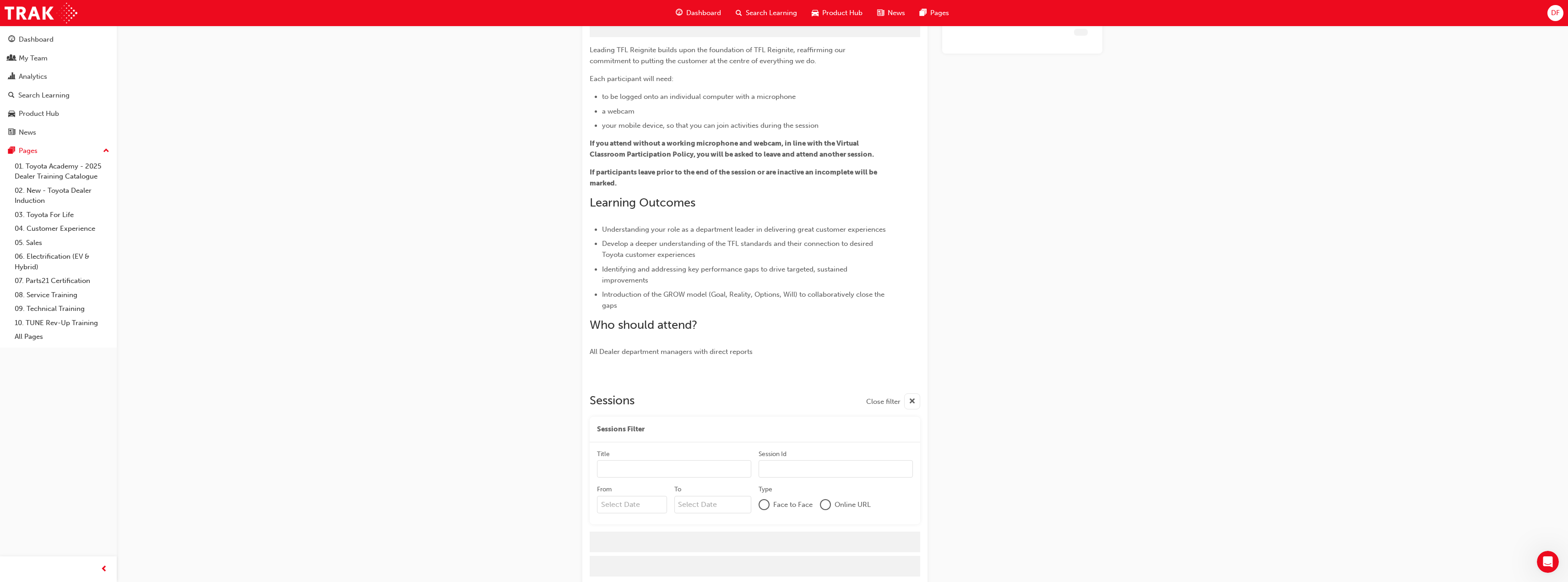
scroll to position [76, 0]
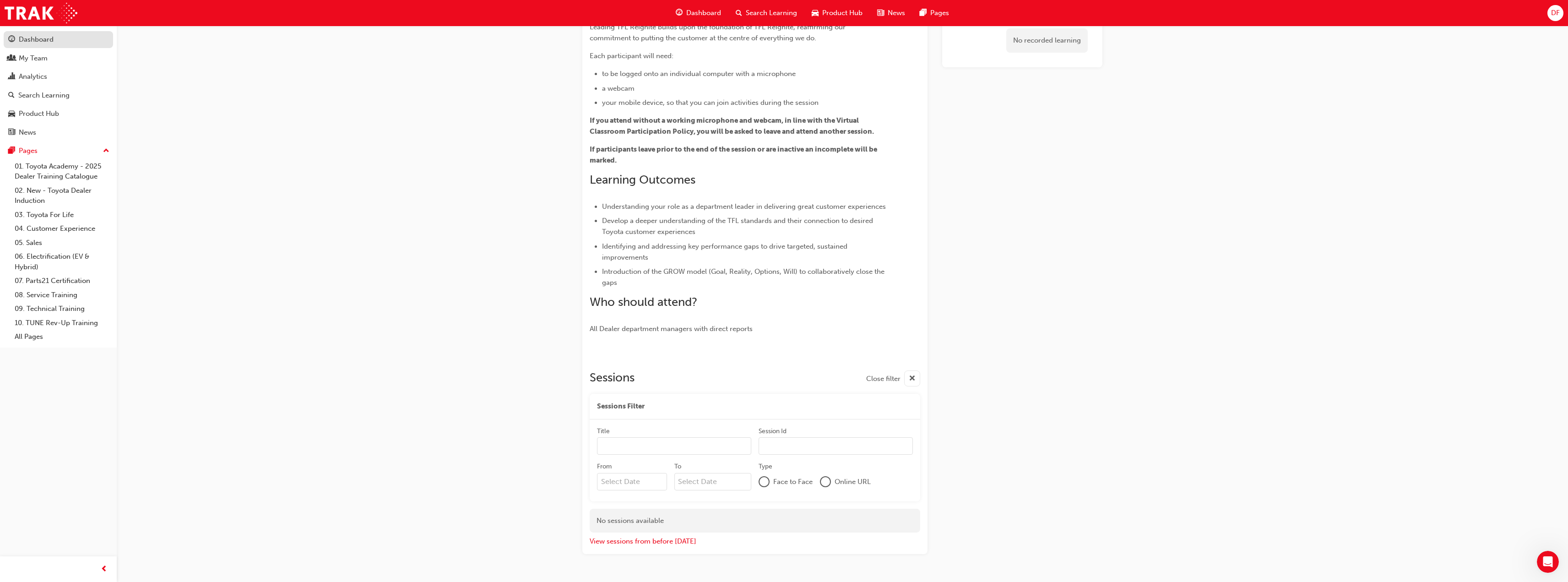
click at [46, 42] on div "Dashboard" at bounding box center [36, 39] width 35 height 10
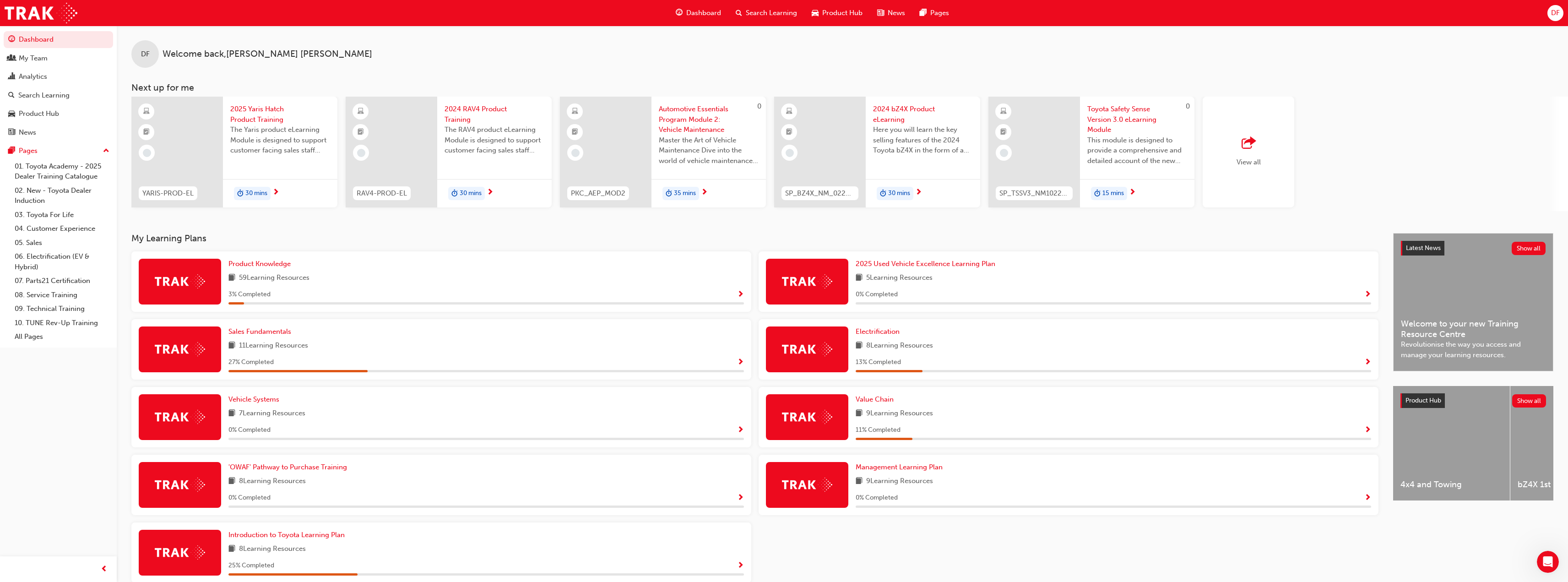
click at [349, 278] on div "59 Learning Resources" at bounding box center [486, 278] width 515 height 12
click at [738, 295] on span "Show Progress" at bounding box center [740, 295] width 7 height 8
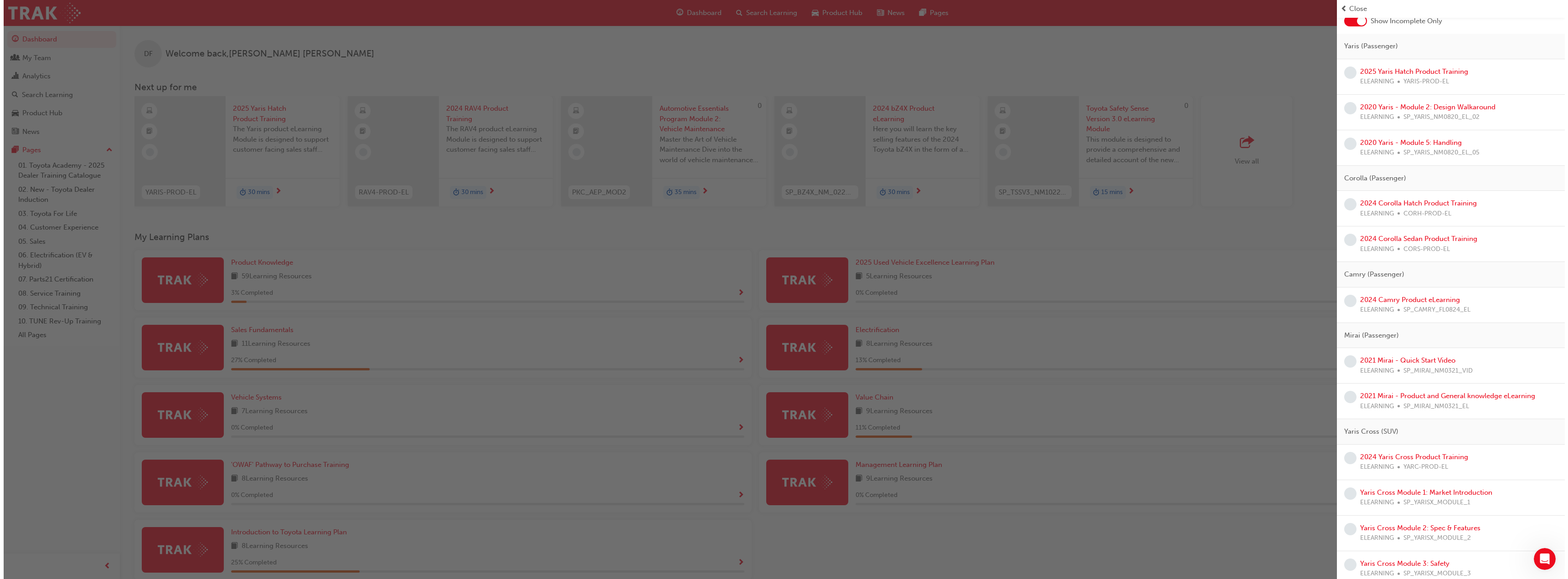
scroll to position [91, 0]
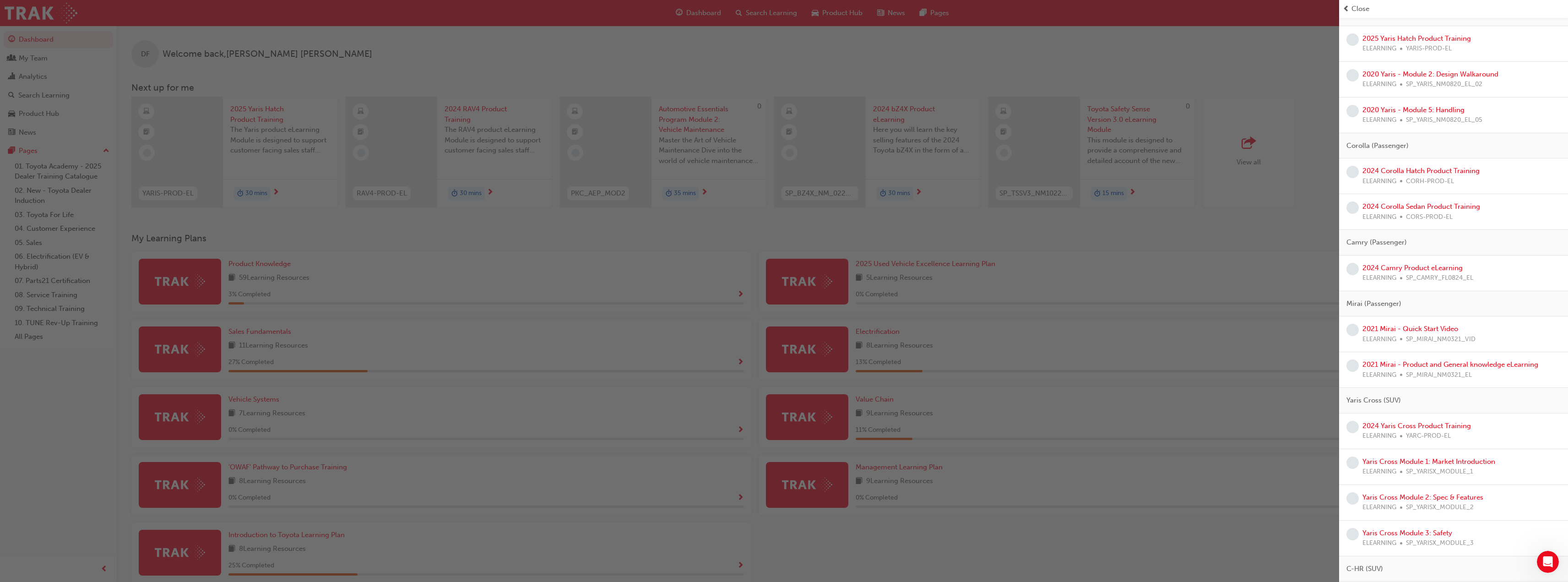
click at [1044, 271] on div "button" at bounding box center [669, 291] width 1339 height 582
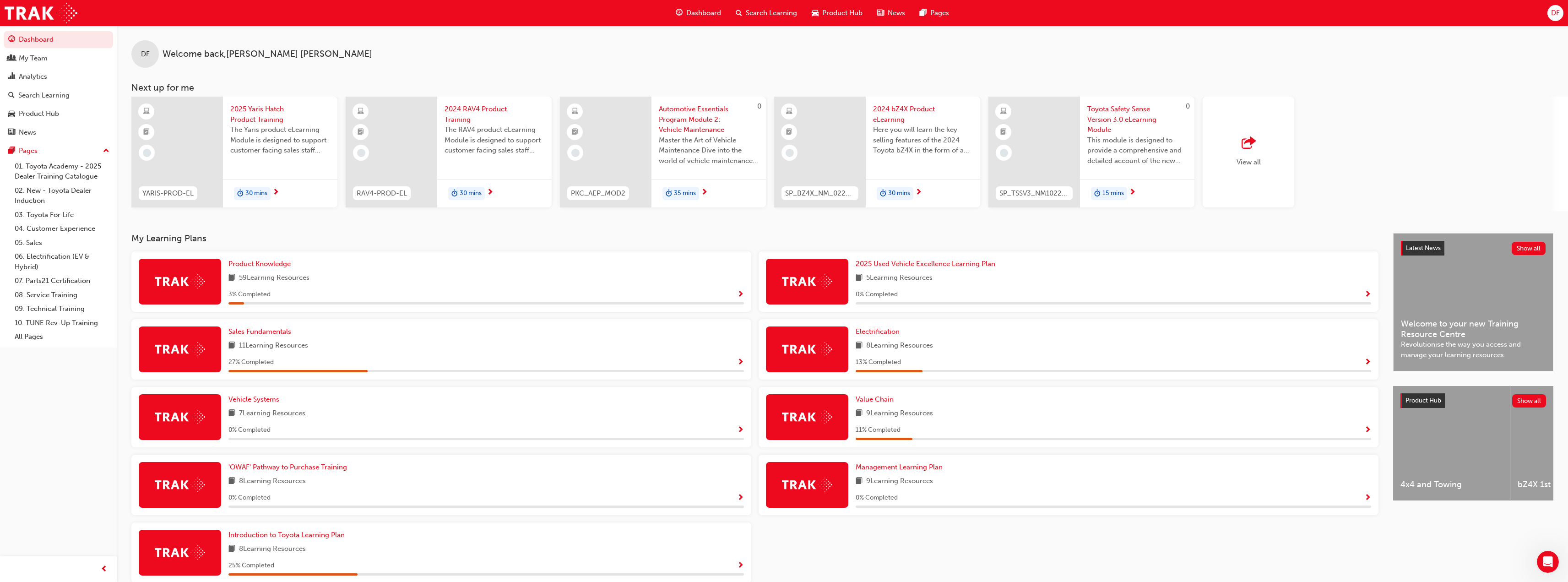
click at [1369, 427] on span "Show Progress" at bounding box center [1367, 430] width 7 height 8
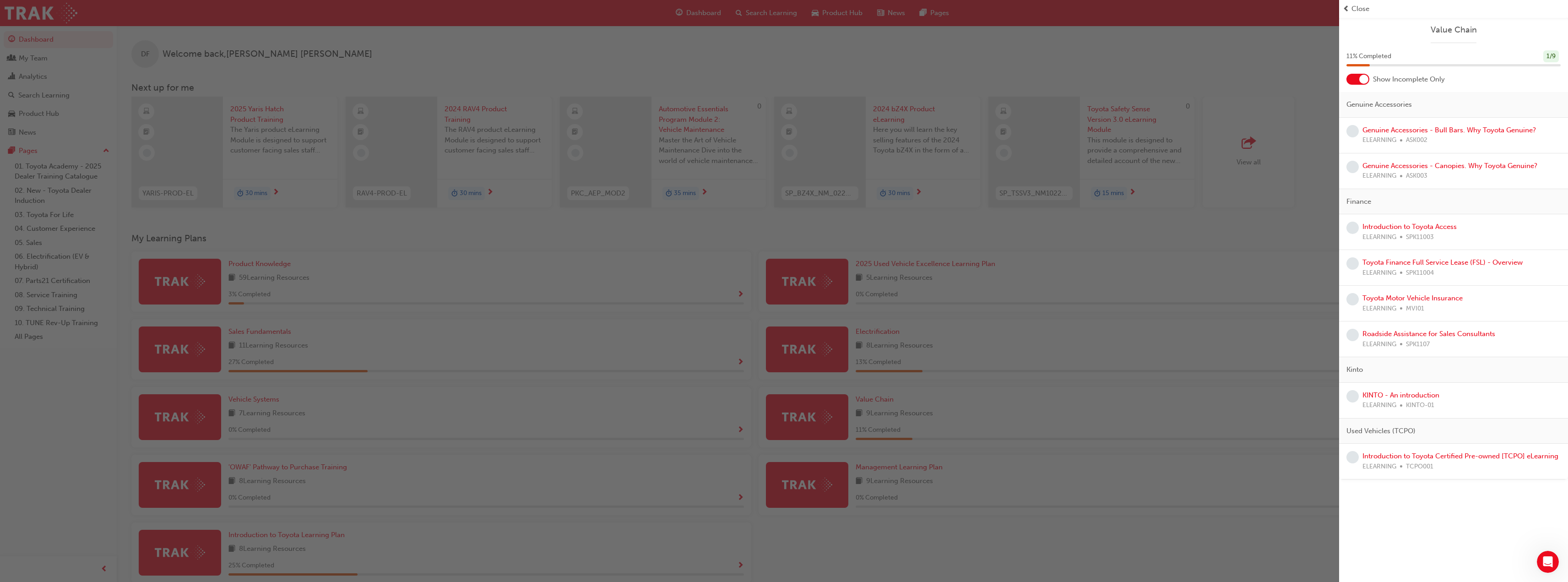
click at [1366, 79] on div at bounding box center [1363, 79] width 9 height 9
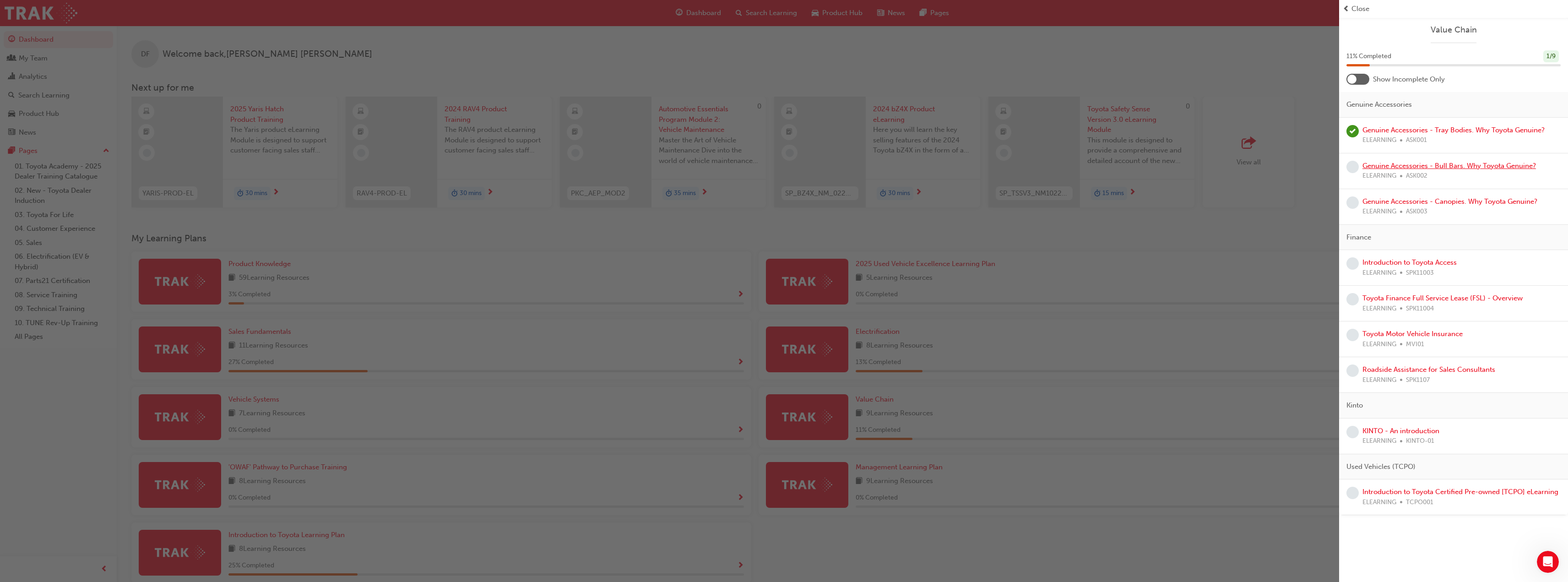
click at [1379, 169] on link "Genuine Accessories - Bull Bars. Why Toyota Genuine?" at bounding box center [1449, 165] width 174 height 8
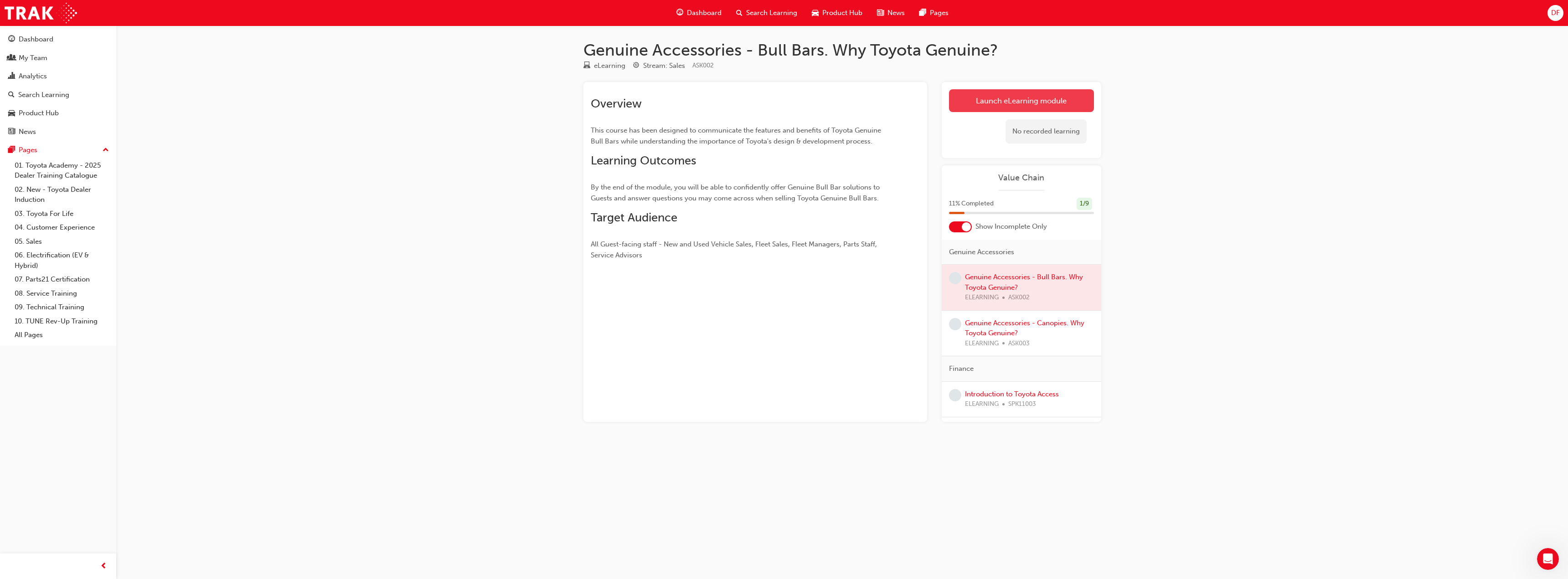
click at [1057, 99] on link "Launch eLearning module" at bounding box center [1021, 100] width 145 height 23
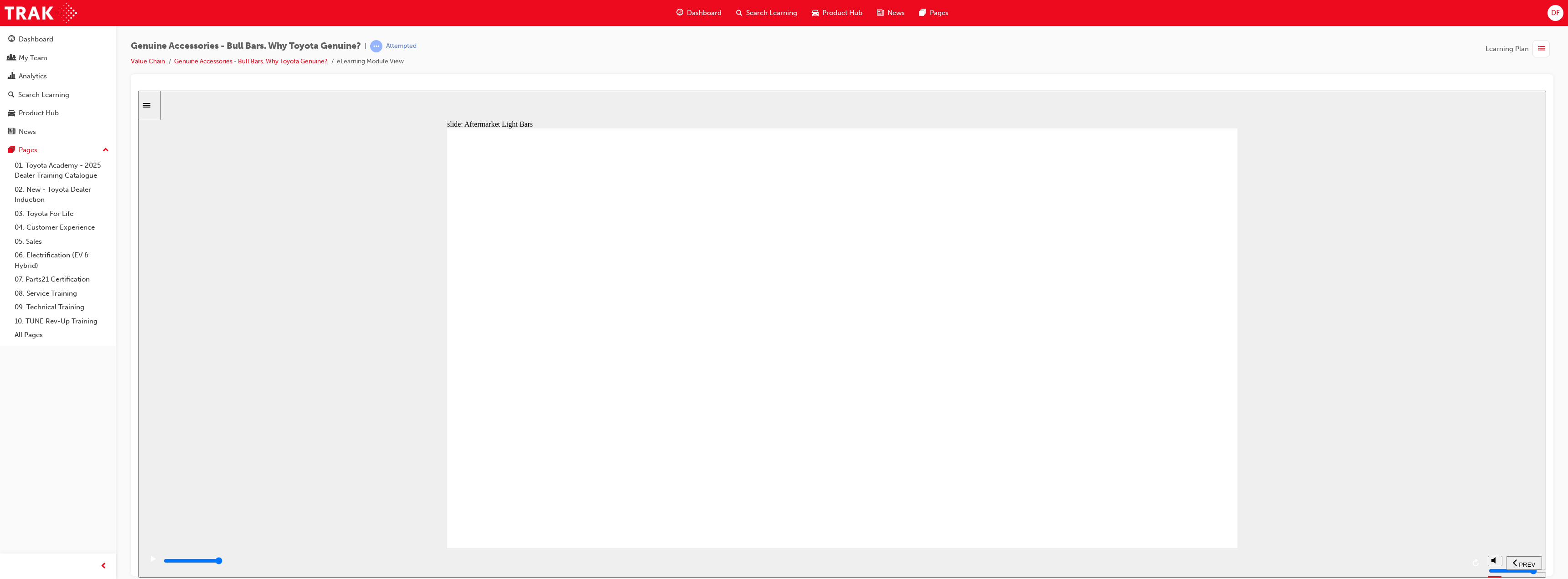
type input "16500"
